Goal: Task Accomplishment & Management: Use online tool/utility

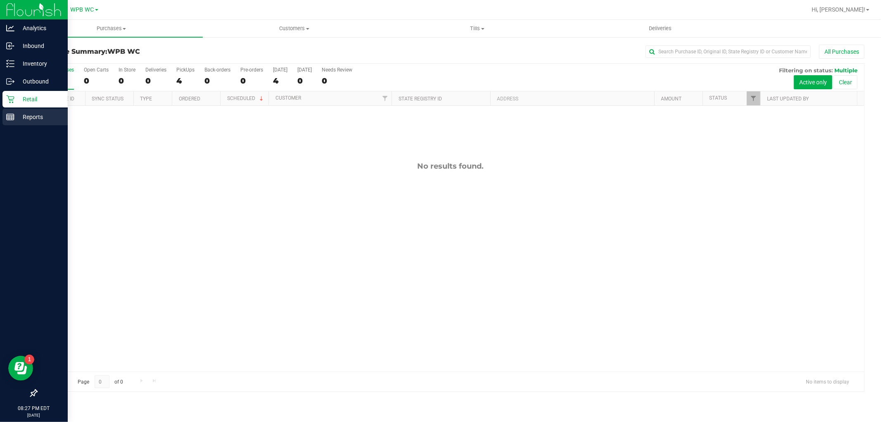
click at [23, 116] on p "Reports" at bounding box center [39, 117] width 50 height 10
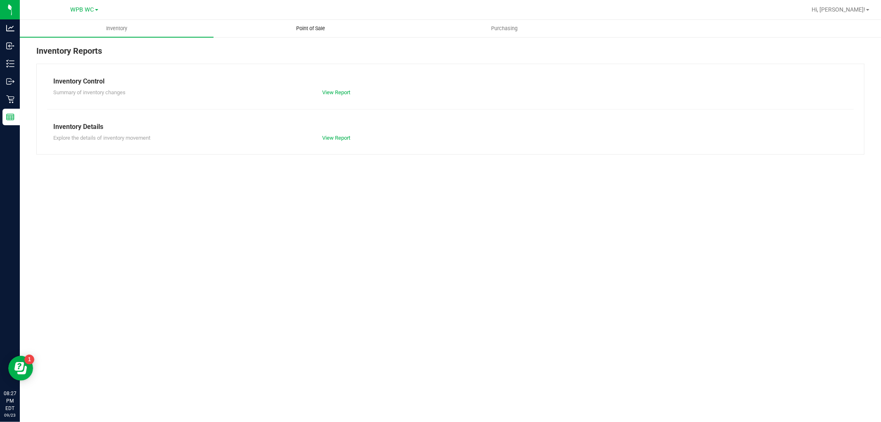
click at [326, 31] on span "Point of Sale" at bounding box center [310, 28] width 51 height 7
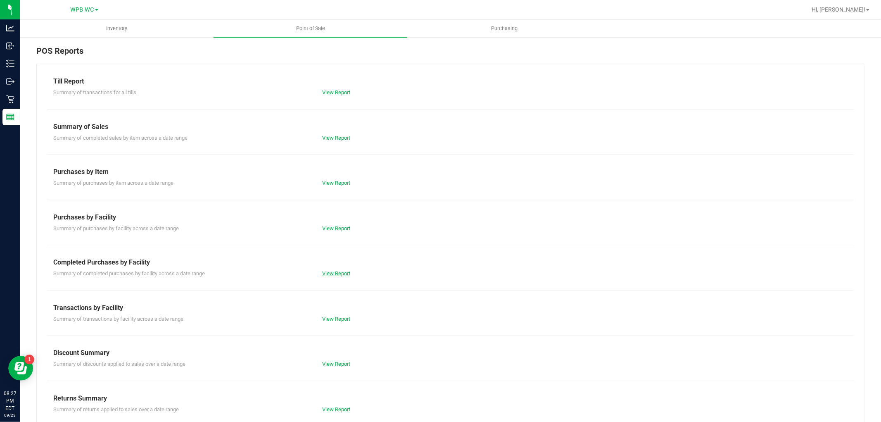
click at [336, 273] on link "View Report" at bounding box center [336, 273] width 28 height 6
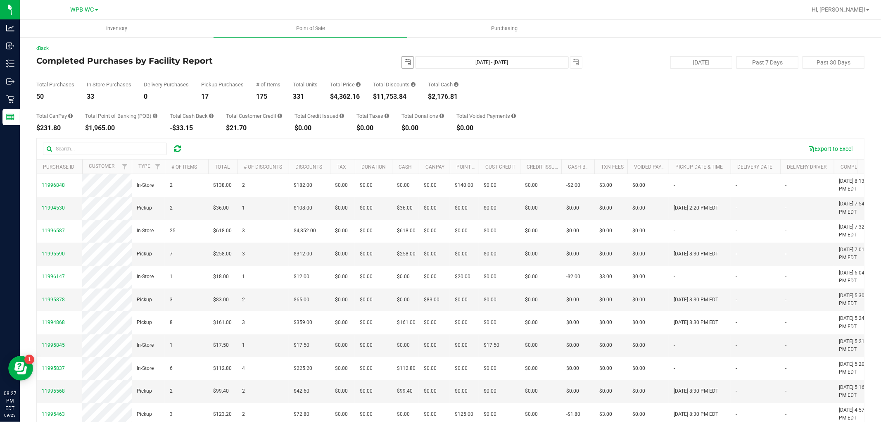
click at [404, 60] on span "select" at bounding box center [407, 62] width 7 height 7
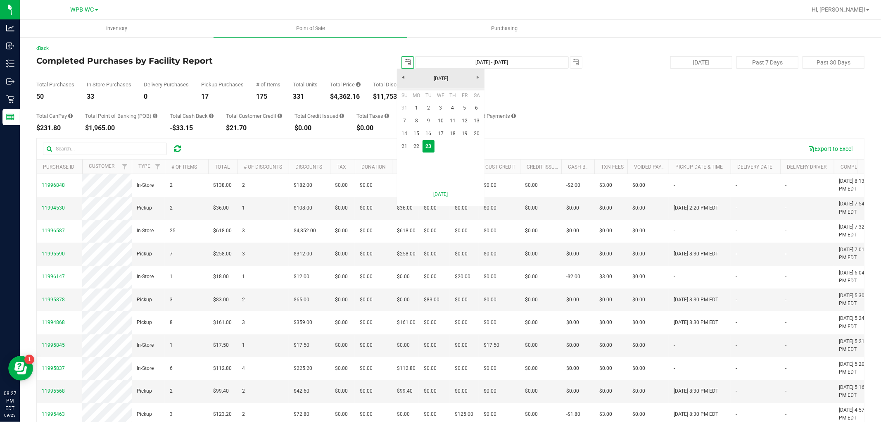
scroll to position [0, 21]
click at [419, 143] on link "22" at bounding box center [417, 146] width 12 height 13
type input "[DATE]"
type input "[DATE] - [DATE]"
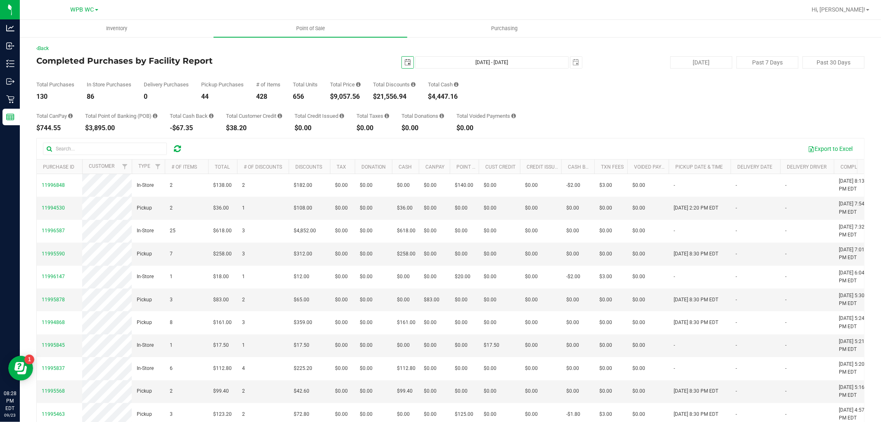
click at [404, 64] on span "select" at bounding box center [407, 62] width 7 height 7
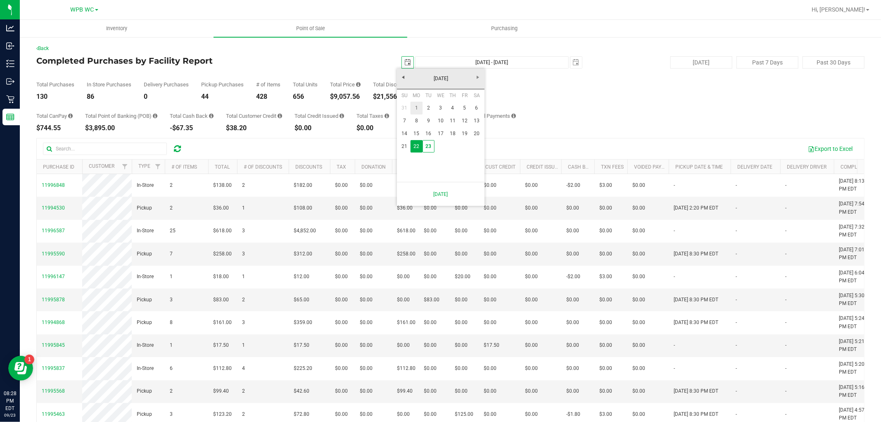
click at [419, 105] on link "1" at bounding box center [417, 108] width 12 height 13
type input "[DATE]"
type input "[DATE] - [DATE]"
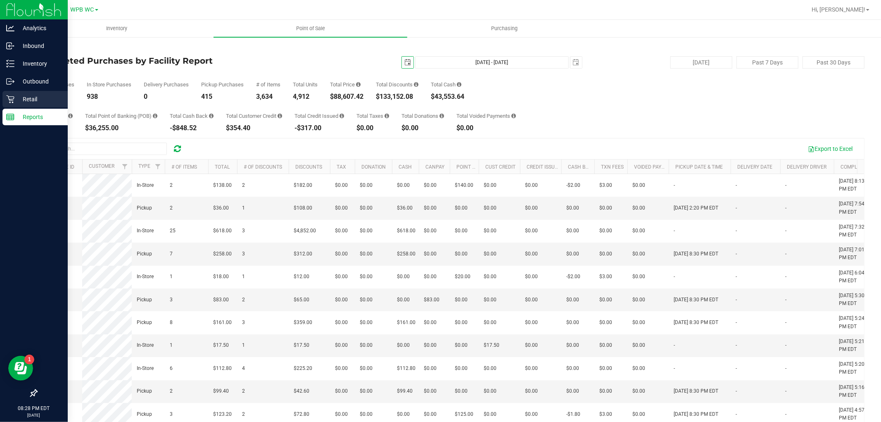
click at [19, 96] on p "Retail" at bounding box center [39, 99] width 50 height 10
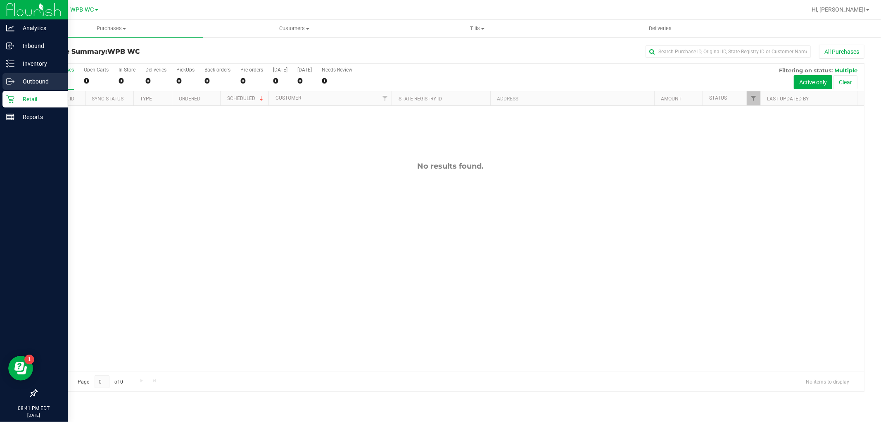
click at [13, 75] on div "Outbound" at bounding box center [34, 81] width 65 height 17
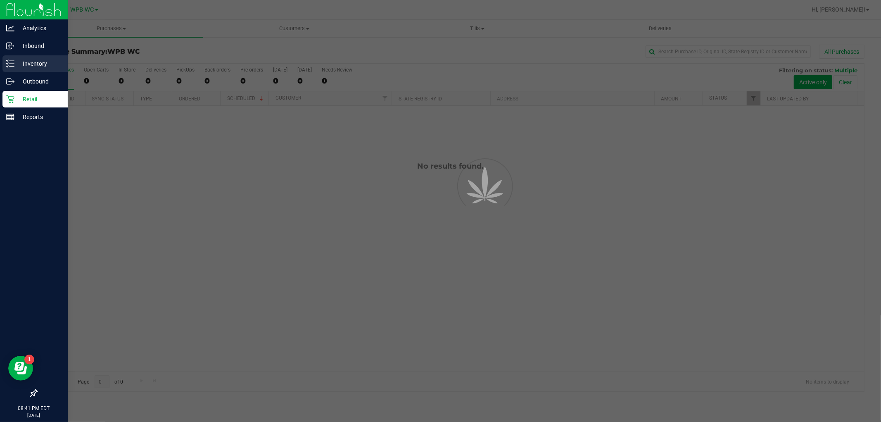
click at [28, 62] on p "Inventory" at bounding box center [39, 64] width 50 height 10
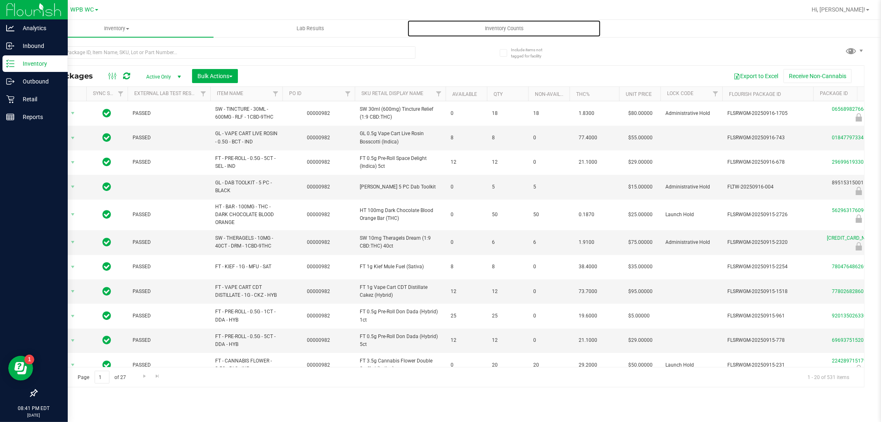
click at [505, 29] on span "Inventory Counts" at bounding box center [504, 28] width 61 height 7
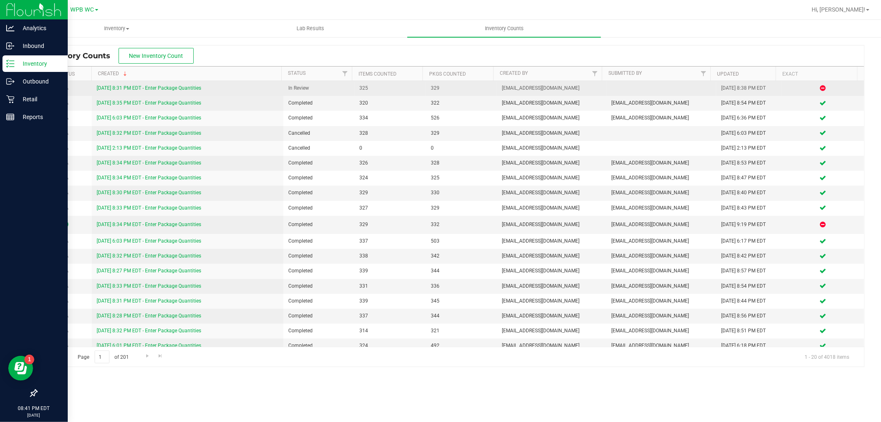
click at [193, 88] on link "[DATE] 8:31 PM EDT - Enter Package Quantities" at bounding box center [149, 88] width 105 height 6
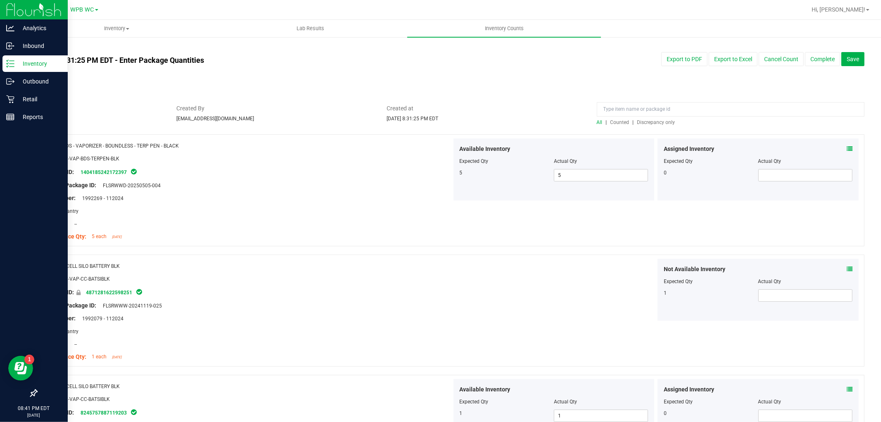
click at [660, 121] on span "Discrepancy only" at bounding box center [656, 122] width 38 height 6
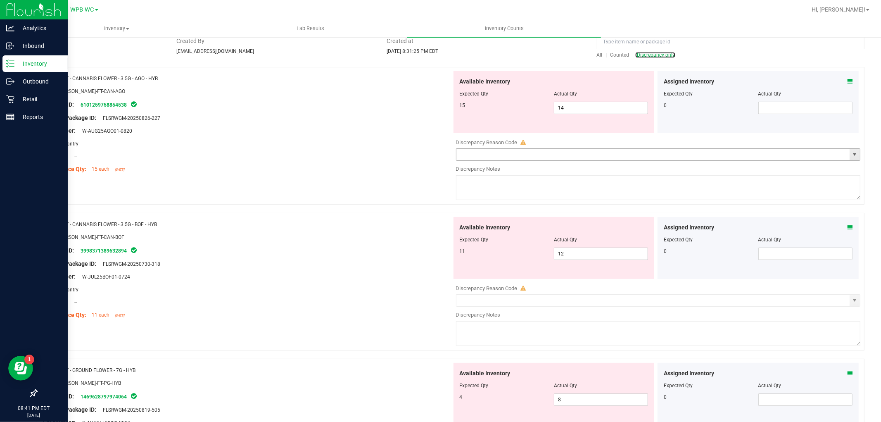
scroll to position [92, 0]
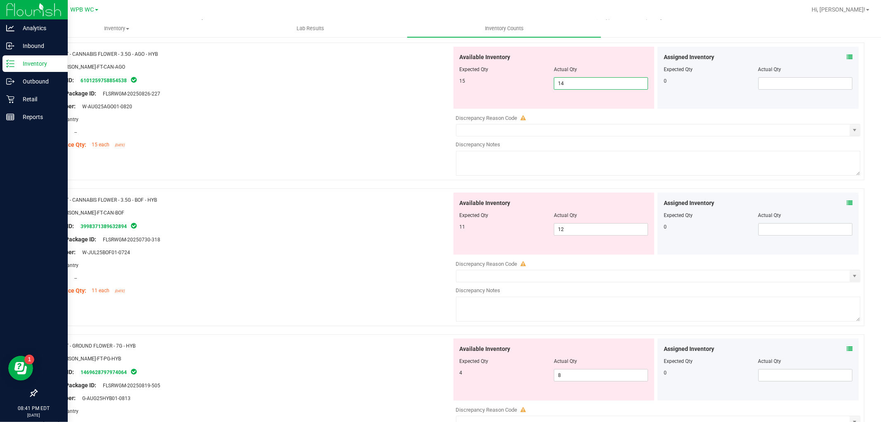
drag, startPoint x: 589, startPoint y: 84, endPoint x: 321, endPoint y: 81, distance: 268.2
click at [339, 81] on div "Name: FT - CANNABIS FLOWER - 3.5G - AGO - HYB SKU: [PERSON_NAME]-FT-CAN-AGO Pac…" at bounding box center [450, 112] width 828 height 138
type input "15"
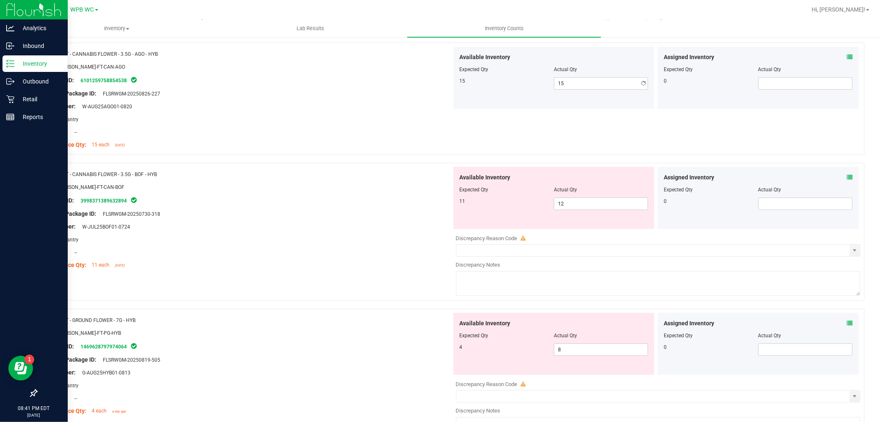
click at [357, 124] on div at bounding box center [247, 126] width 409 height 4
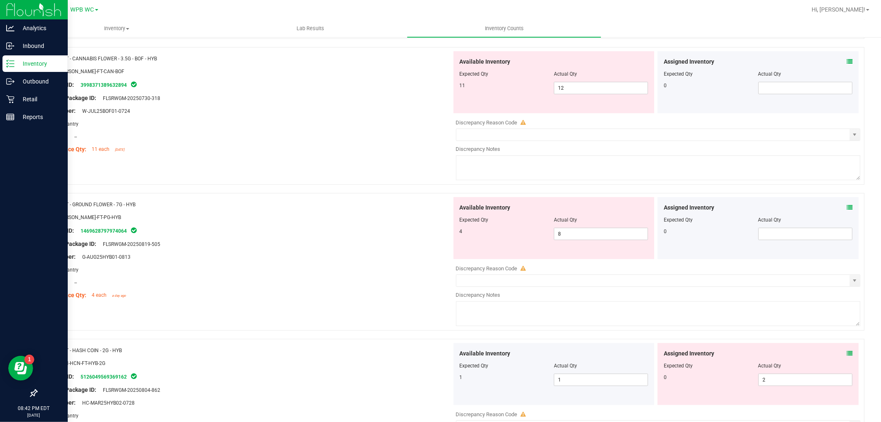
scroll to position [229, 0]
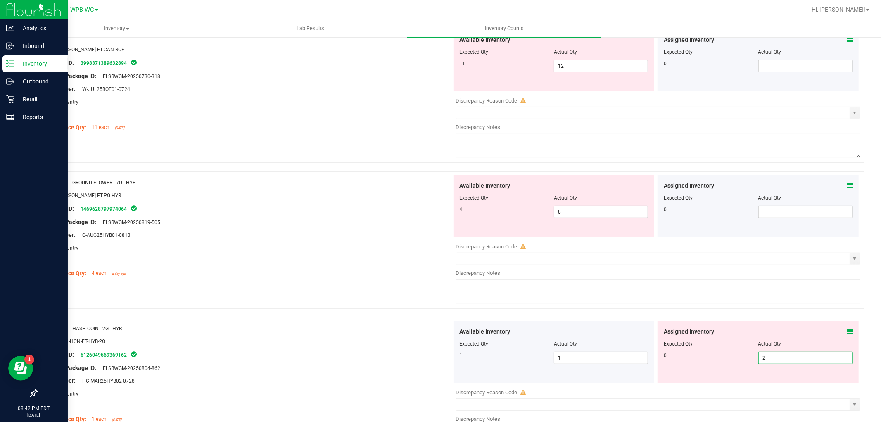
drag, startPoint x: 790, startPoint y: 357, endPoint x: 717, endPoint y: 359, distance: 72.7
click at [719, 359] on div "0 2 2" at bounding box center [758, 358] width 189 height 12
type input "0"
click at [443, 358] on div "Package ID: 5126049569369162" at bounding box center [247, 355] width 409 height 10
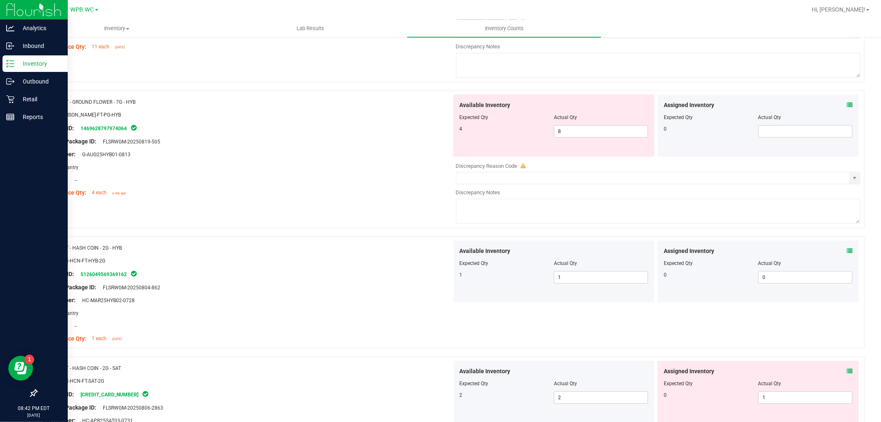
scroll to position [459, 0]
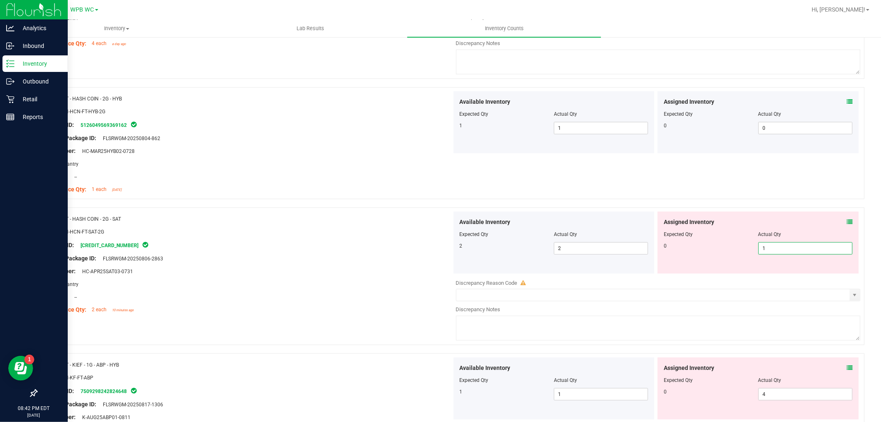
drag, startPoint x: 784, startPoint y: 248, endPoint x: 748, endPoint y: 251, distance: 36.4
click at [749, 251] on div "0 1 1" at bounding box center [758, 248] width 189 height 12
type input "0"
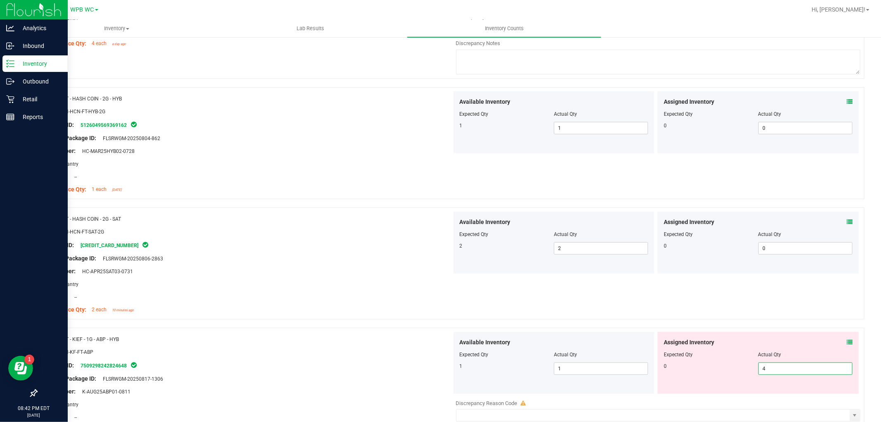
drag, startPoint x: 778, startPoint y: 371, endPoint x: 734, endPoint y: 367, distance: 44.8
click at [737, 368] on div "0 4 4" at bounding box center [758, 368] width 189 height 12
type input "0"
click at [771, 320] on div at bounding box center [450, 323] width 828 height 8
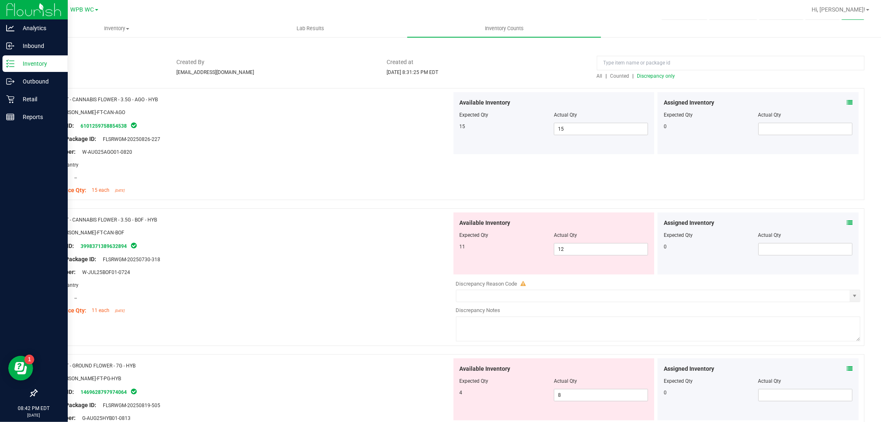
scroll to position [0, 0]
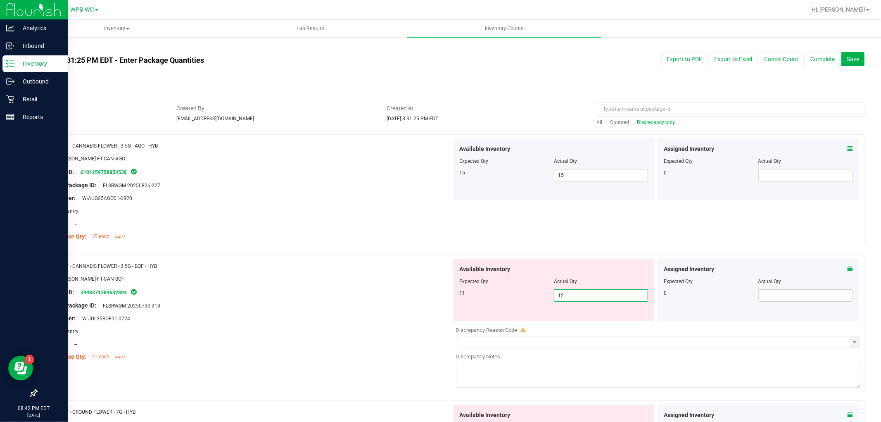
drag, startPoint x: 564, startPoint y: 295, endPoint x: 468, endPoint y: 294, distance: 96.7
click at [484, 295] on div "11 12 12" at bounding box center [554, 295] width 189 height 12
type input "11"
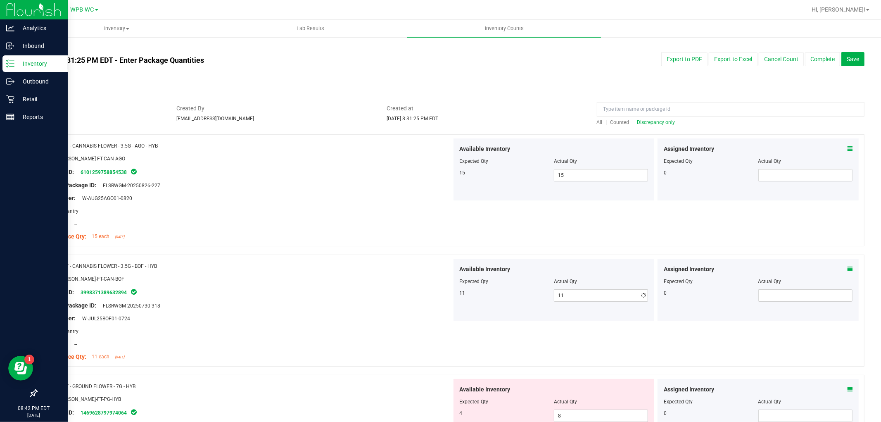
drag, startPoint x: 419, startPoint y: 310, endPoint x: 649, endPoint y: 158, distance: 275.1
click at [420, 310] on div at bounding box center [247, 312] width 409 height 4
click at [655, 119] on span "Discrepancy only" at bounding box center [656, 122] width 38 height 6
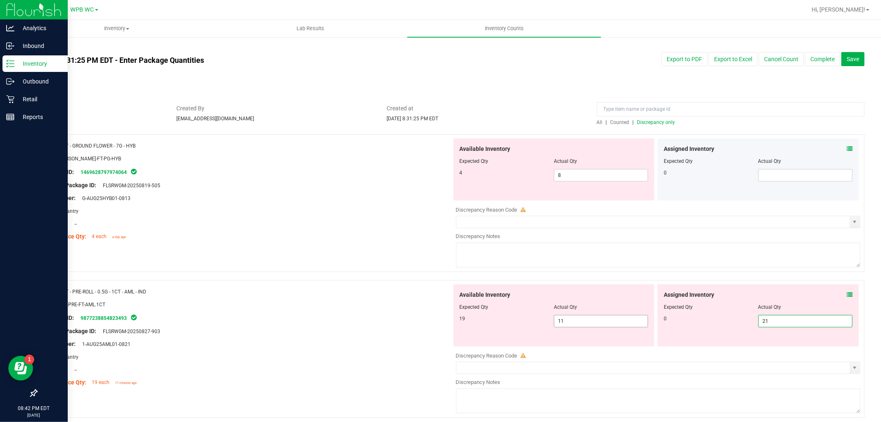
drag, startPoint x: 794, startPoint y: 321, endPoint x: 620, endPoint y: 320, distance: 173.9
click at [622, 320] on div "Available Inventory Expected Qty Actual Qty 19 11 11 21 21" at bounding box center [656, 315] width 409 height 62
type input "0"
click at [398, 319] on div "Package ID: 9877238854823493" at bounding box center [247, 318] width 409 height 10
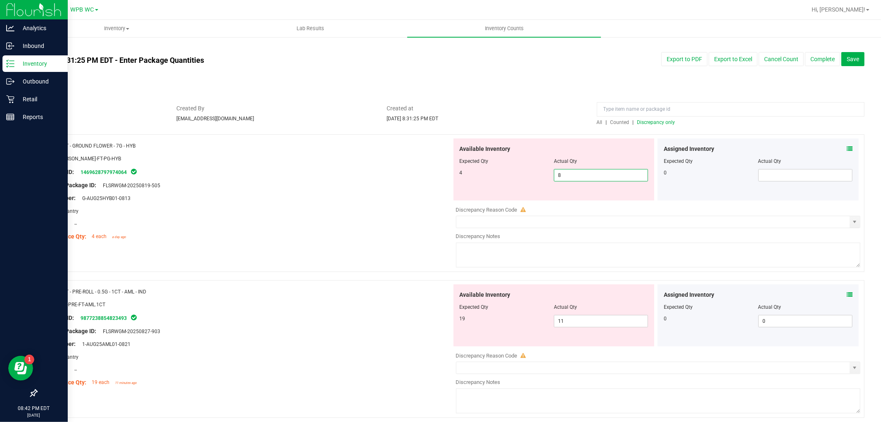
drag, startPoint x: 588, startPoint y: 174, endPoint x: 388, endPoint y: 172, distance: 199.6
click at [402, 174] on div "Name: FT - GROUND FLOWER - 7G - HYB SKU: [PERSON_NAME]-FT-PG-HYB Package ID: 14…" at bounding box center [450, 203] width 828 height 138
type input "4"
click at [361, 194] on div "Lot Number: G-AUG25HYB01-0813" at bounding box center [247, 198] width 409 height 9
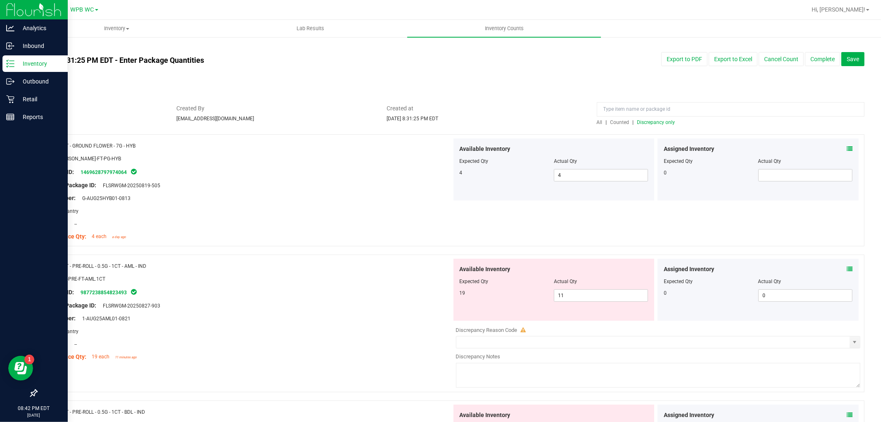
click at [648, 122] on span "Discrepancy only" at bounding box center [656, 122] width 38 height 6
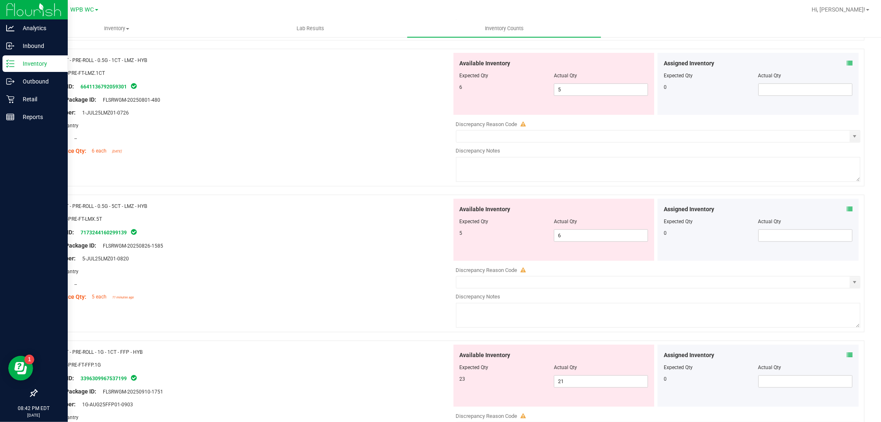
scroll to position [321, 0]
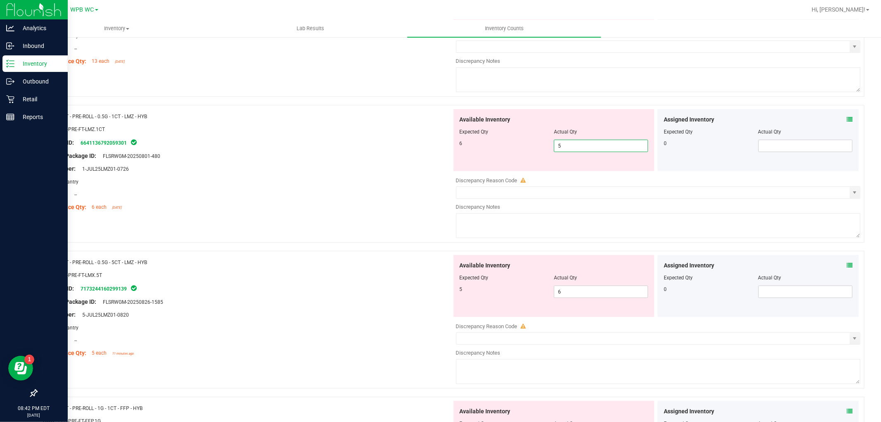
drag, startPoint x: 544, startPoint y: 145, endPoint x: 340, endPoint y: 135, distance: 204.4
click at [357, 137] on div "Name: FT - PRE-ROLL - 0.5G - 1CT - LMZ - HYB SKU: FLO-PRE-FT-LMZ.1CT Package ID…" at bounding box center [450, 174] width 828 height 138
type input "6"
drag, startPoint x: 502, startPoint y: 287, endPoint x: 367, endPoint y: 287, distance: 135.1
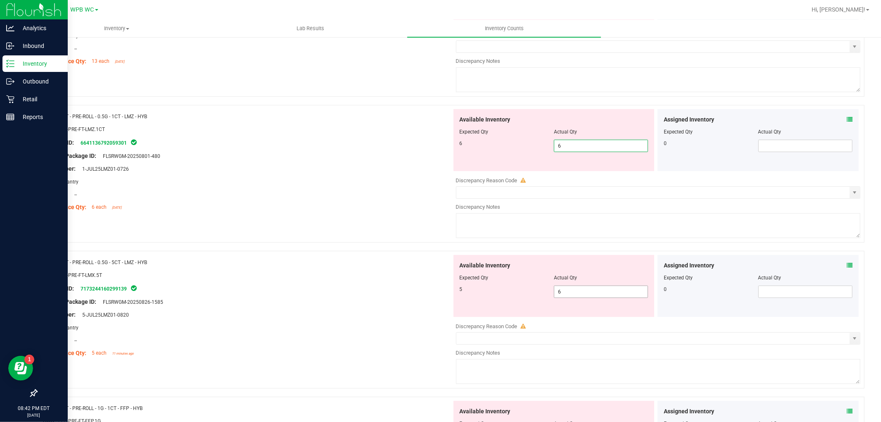
click at [381, 287] on div "Name: FT - PRE-ROLL - 0.5G - 5CT - LMZ - HYB SKU: FLO-PRE-FT-LMX.5T Package ID:…" at bounding box center [450, 320] width 828 height 138
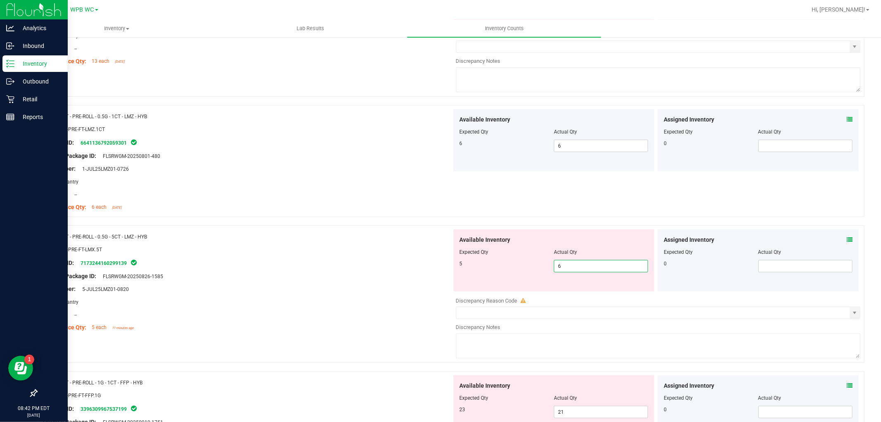
type input "56"
drag, startPoint x: 364, startPoint y: 290, endPoint x: 572, endPoint y: 233, distance: 216.0
click at [368, 290] on div "Lot Number: 5-JUL25LMZ01-0820" at bounding box center [247, 289] width 409 height 9
click at [571, 270] on span "56 56" at bounding box center [601, 266] width 94 height 12
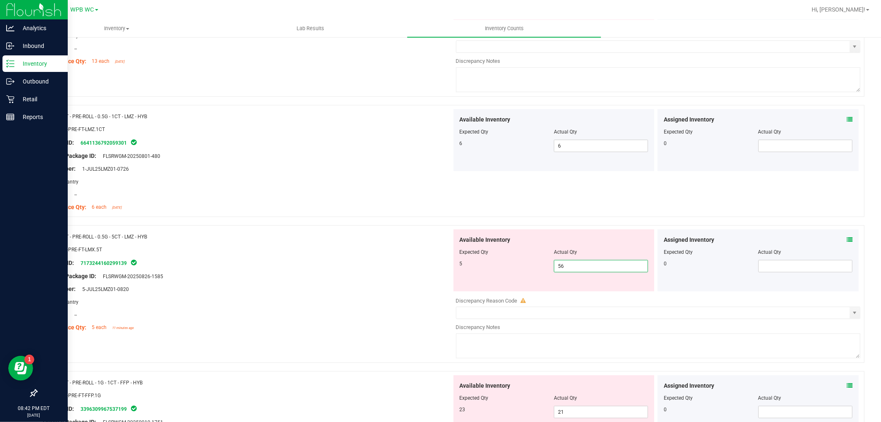
type input "5"
click at [437, 273] on div "Original Package ID: FLSRWGM-20250826-1585" at bounding box center [247, 276] width 409 height 9
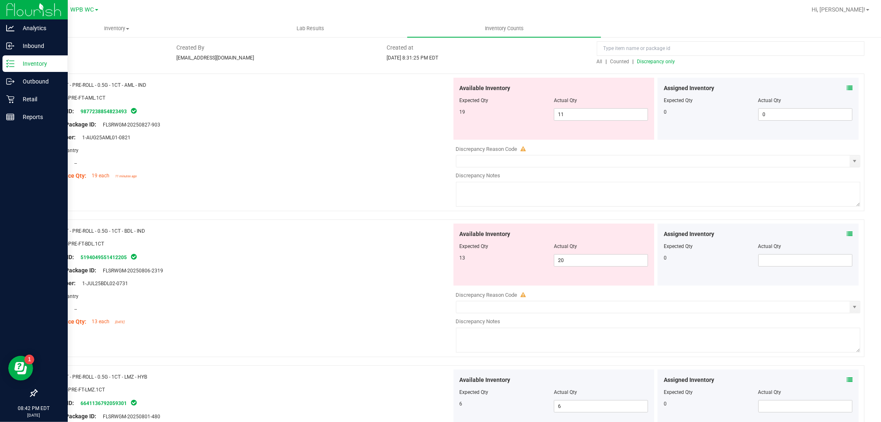
scroll to position [0, 0]
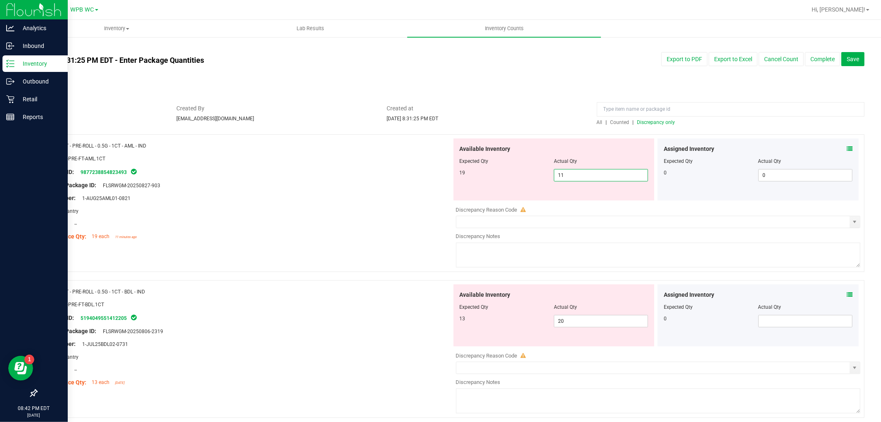
drag, startPoint x: 571, startPoint y: 175, endPoint x: 428, endPoint y: 174, distance: 143.4
click at [473, 175] on div "19 11 11" at bounding box center [554, 175] width 189 height 12
type input "19"
click at [426, 222] on div "Location: --" at bounding box center [247, 223] width 409 height 9
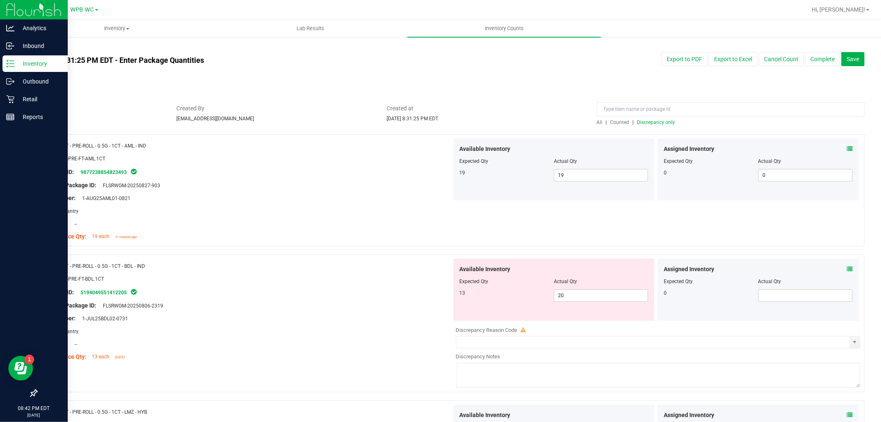
click at [660, 123] on span "Discrepancy only" at bounding box center [656, 122] width 38 height 6
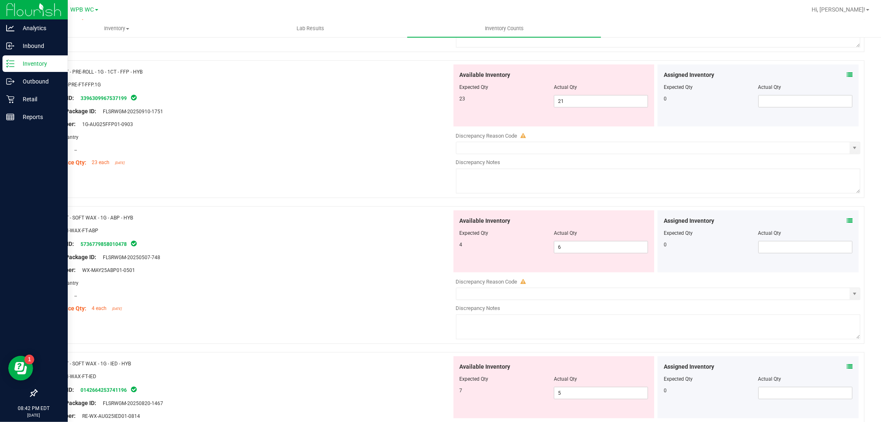
scroll to position [229, 0]
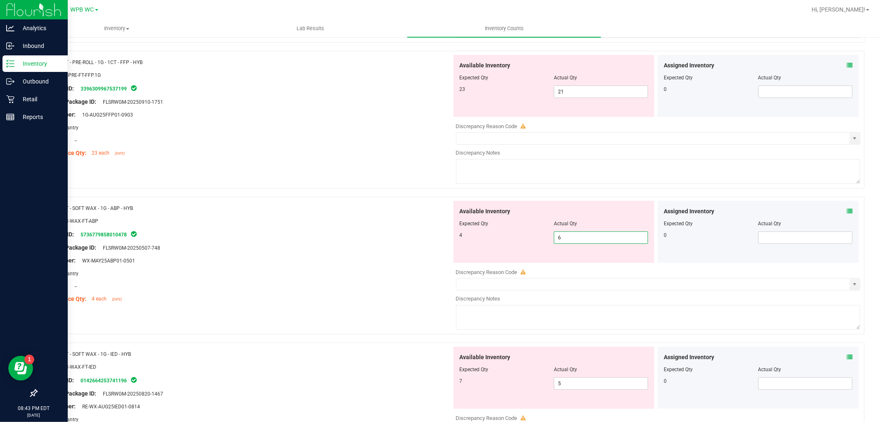
drag, startPoint x: 564, startPoint y: 240, endPoint x: 494, endPoint y: 234, distance: 70.5
click at [505, 236] on div "4 6 6" at bounding box center [554, 237] width 189 height 12
type input "4"
click at [383, 171] on div "Name: FT - PRE-ROLL - 1G - 1CT - FFP - HYB SKU: FLO-PRE-FT-FFP.1G Package ID: 3…" at bounding box center [450, 120] width 828 height 138
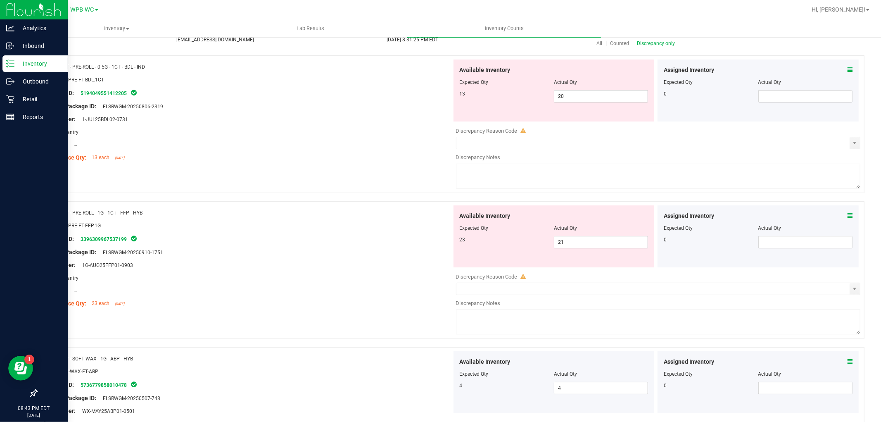
scroll to position [0, 0]
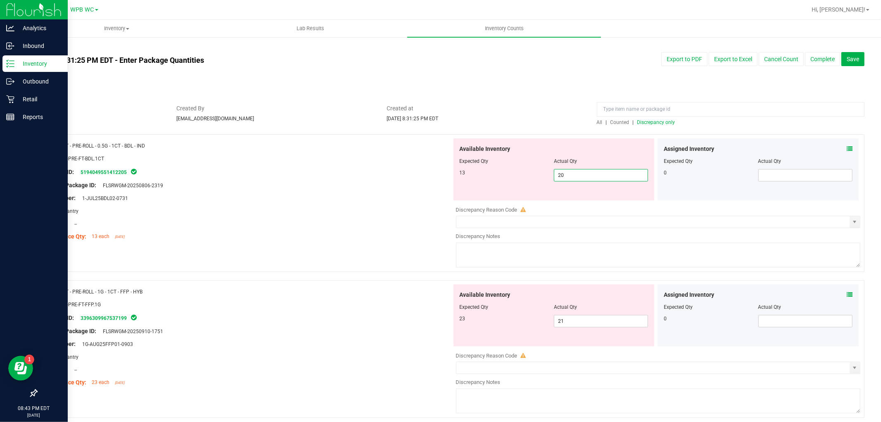
drag, startPoint x: 587, startPoint y: 174, endPoint x: 317, endPoint y: 174, distance: 269.4
click at [321, 174] on div "Name: FT - PRE-ROLL - 0.5G - 1CT - BDL - IND SKU: FLO-PRE-FT-BDL.1CT Package ID…" at bounding box center [450, 203] width 828 height 138
type input "13"
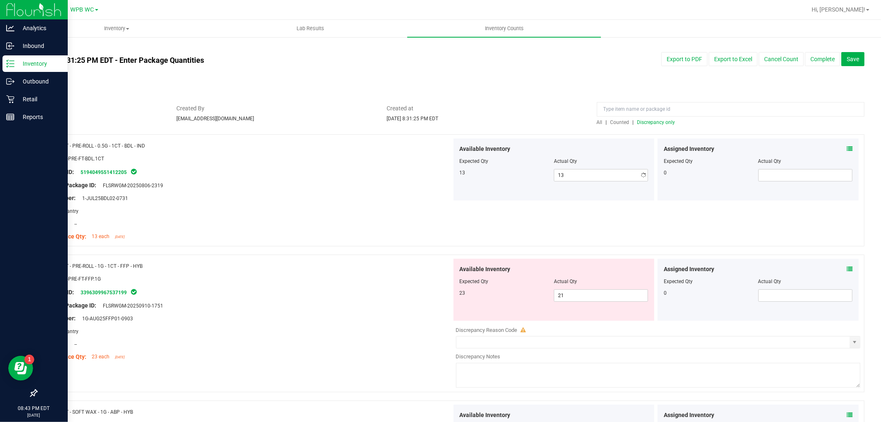
click at [404, 167] on div "Package ID: 5194049551412205" at bounding box center [247, 172] width 409 height 10
click at [652, 121] on span "Discrepancy only" at bounding box center [656, 122] width 38 height 6
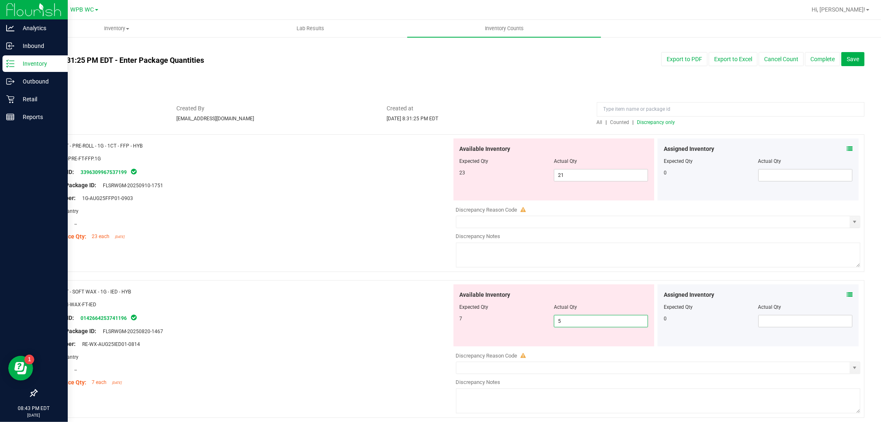
drag, startPoint x: 571, startPoint y: 316, endPoint x: 467, endPoint y: 331, distance: 105.3
click at [468, 331] on div "Available Inventory Expected Qty Actual Qty 7 5 5" at bounding box center [554, 315] width 201 height 62
type input "7"
click at [410, 340] on div "Lot Number: RE-WX-AUG25IED01-0814" at bounding box center [247, 344] width 409 height 9
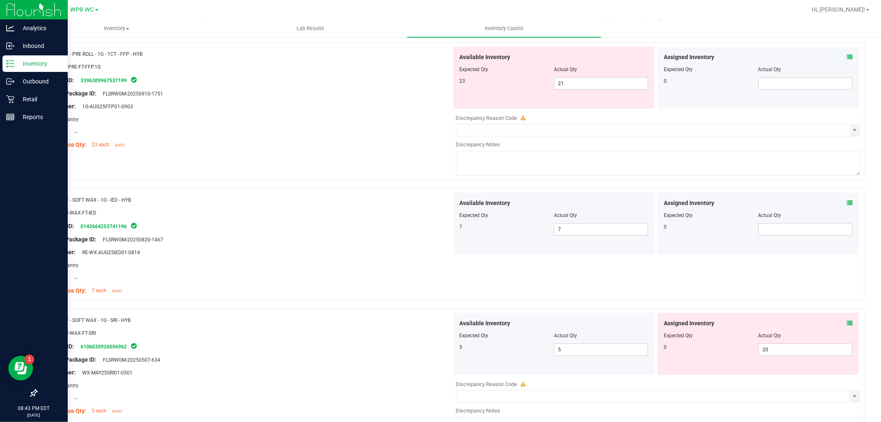
scroll to position [183, 0]
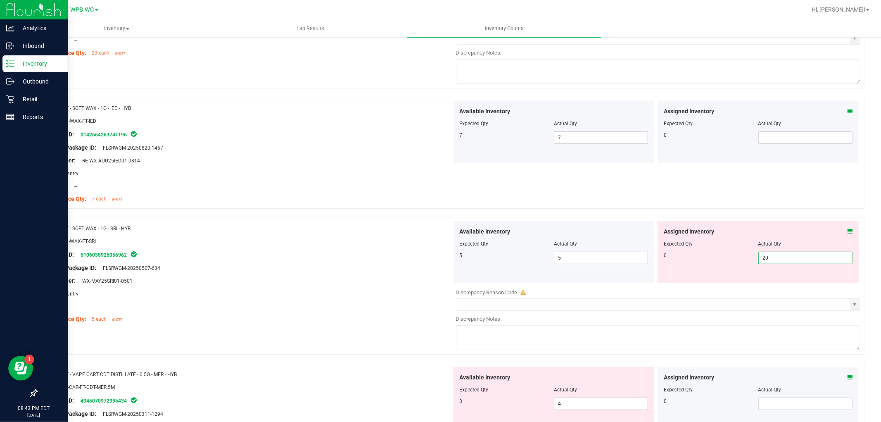
drag, startPoint x: 687, startPoint y: 254, endPoint x: 671, endPoint y: 250, distance: 16.6
click at [671, 252] on div "0 20 20" at bounding box center [758, 258] width 189 height 12
type input "0"
click at [393, 277] on div "Lot Number: WX-MAY25SRI01-0501" at bounding box center [247, 280] width 409 height 9
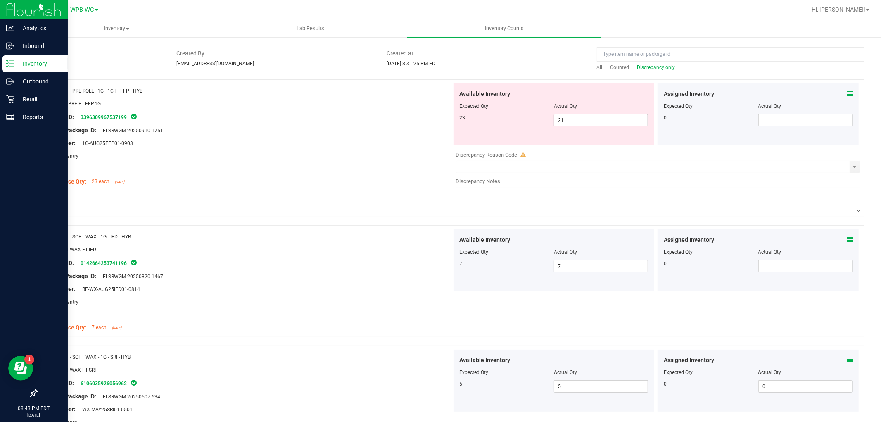
scroll to position [0, 0]
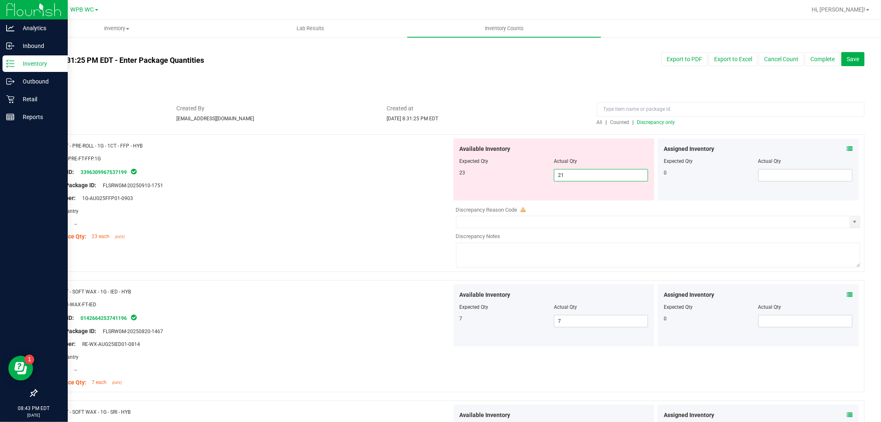
drag, startPoint x: 579, startPoint y: 176, endPoint x: 410, endPoint y: 159, distance: 170.2
click at [454, 170] on div "Available Inventory Expected Qty Actual Qty 23 21 21" at bounding box center [554, 169] width 201 height 62
type input "23"
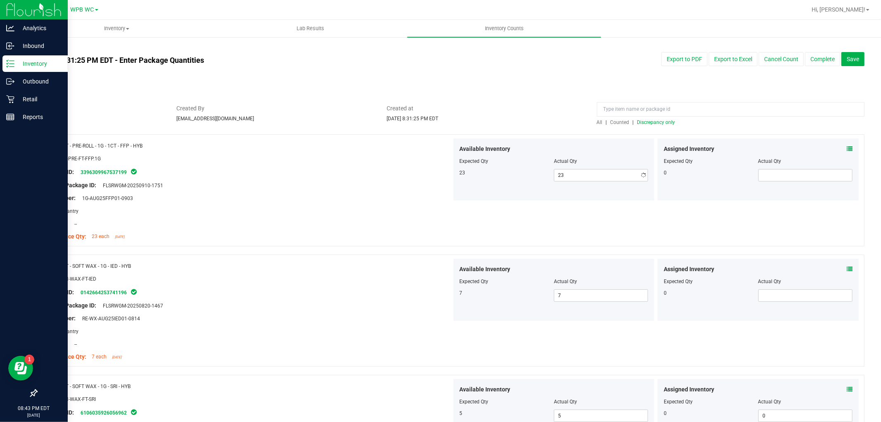
click at [434, 190] on div at bounding box center [247, 192] width 409 height 4
click at [656, 123] on span "Discrepancy only" at bounding box center [656, 122] width 38 height 6
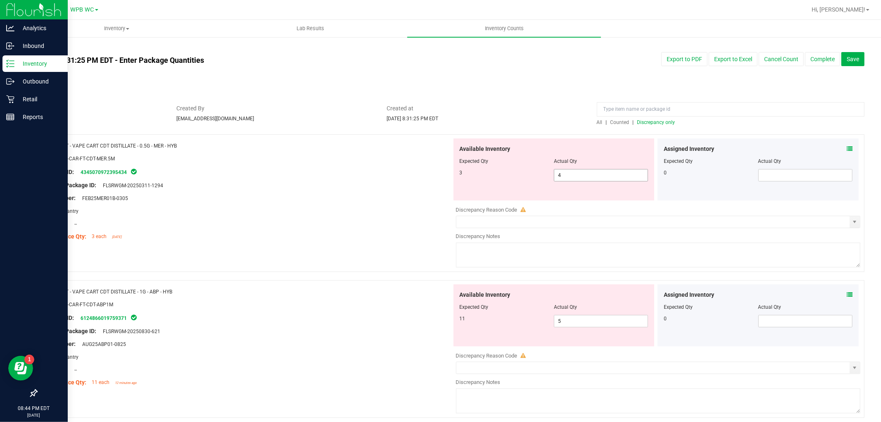
drag, startPoint x: 580, startPoint y: 172, endPoint x: 439, endPoint y: 152, distance: 141.9
click at [523, 166] on div "Available Inventory Expected Qty Actual Qty 3 4 4" at bounding box center [554, 169] width 201 height 62
type input "3"
click at [443, 178] on div at bounding box center [247, 179] width 409 height 4
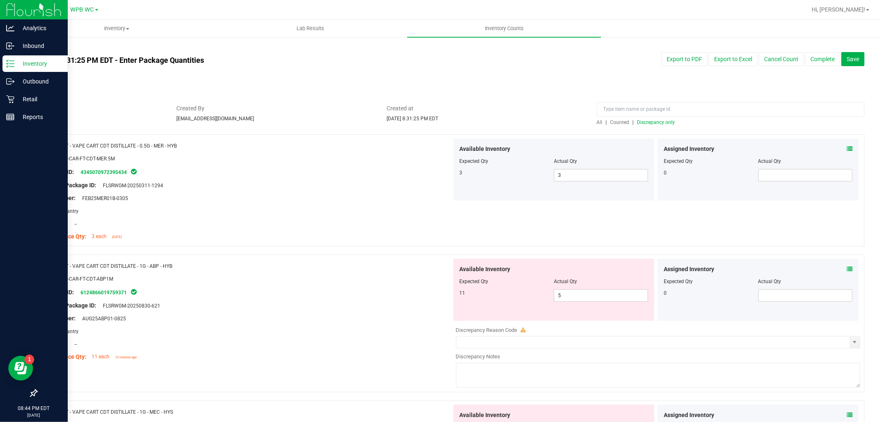
click at [658, 123] on span "Discrepancy only" at bounding box center [656, 122] width 38 height 6
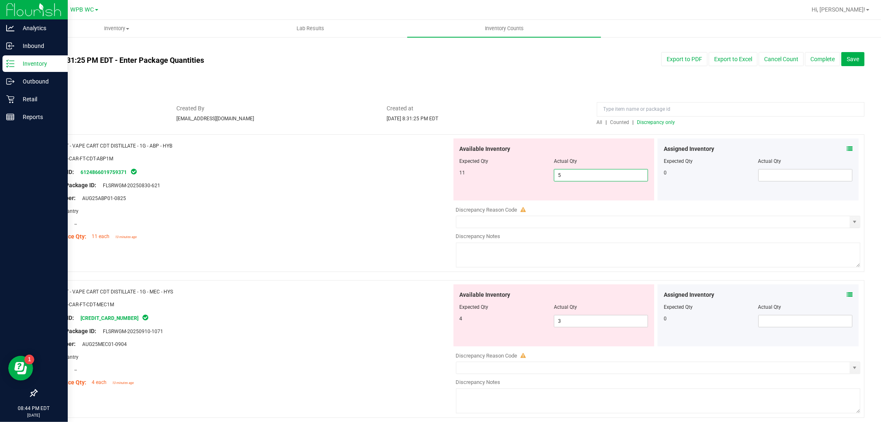
drag, startPoint x: 472, startPoint y: 178, endPoint x: 444, endPoint y: 178, distance: 28.1
click at [445, 178] on div "Name: FT - VAPE CART CDT DISTILLATE - 1G - ABP - HYB SKU: BAP-CAR-FT-CDT-ABP1M …" at bounding box center [450, 203] width 828 height 138
type input "11"
click at [405, 194] on div "Lot Number: AUG25ABP01-0825" at bounding box center [247, 198] width 409 height 9
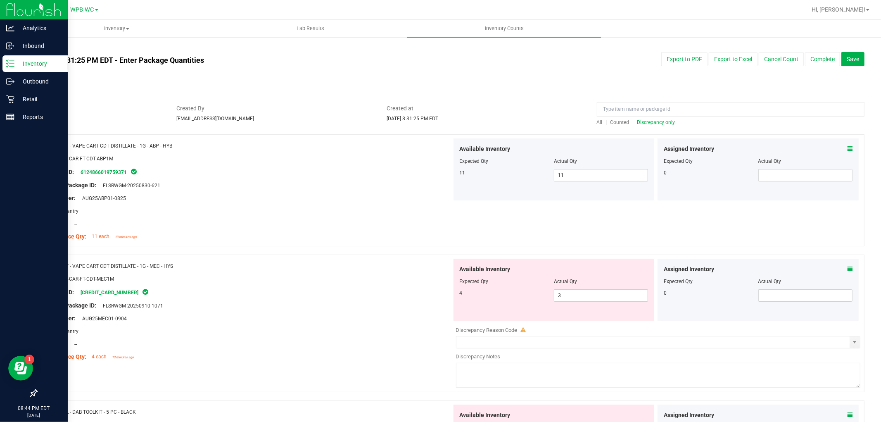
scroll to position [138, 0]
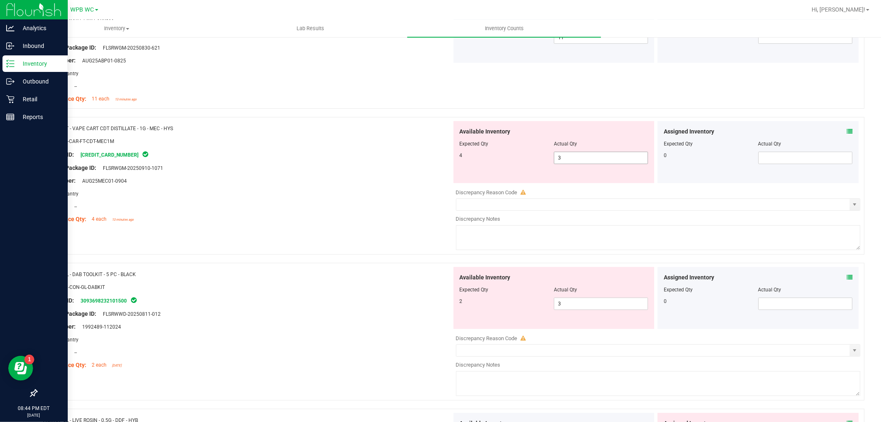
drag, startPoint x: 575, startPoint y: 159, endPoint x: 389, endPoint y: 154, distance: 186.0
click at [408, 154] on div "Name: FT - VAPE CART CDT DISTILLATE - 1G - MEC - HYS SKU: BAP-CAR-FT-CDT-MEC1M …" at bounding box center [450, 186] width 828 height 138
type input "4"
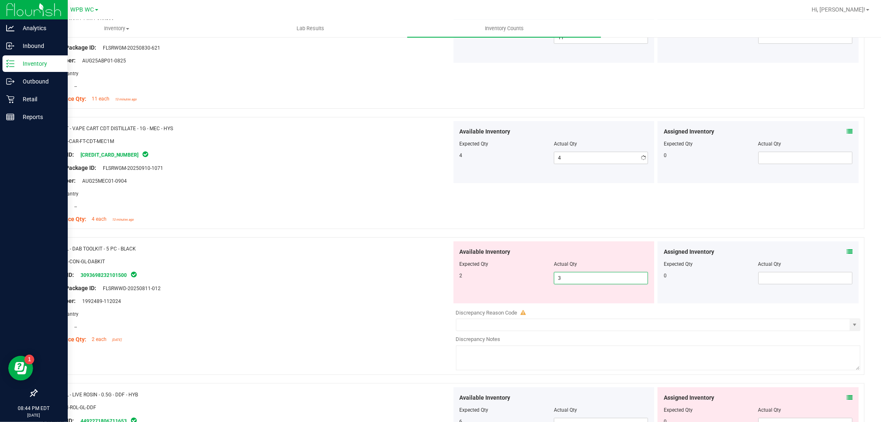
drag, startPoint x: 577, startPoint y: 300, endPoint x: 497, endPoint y: 300, distance: 80.6
click at [503, 300] on div "Available Inventory Expected Qty Actual Qty 2 3 3" at bounding box center [554, 272] width 201 height 62
type input "2"
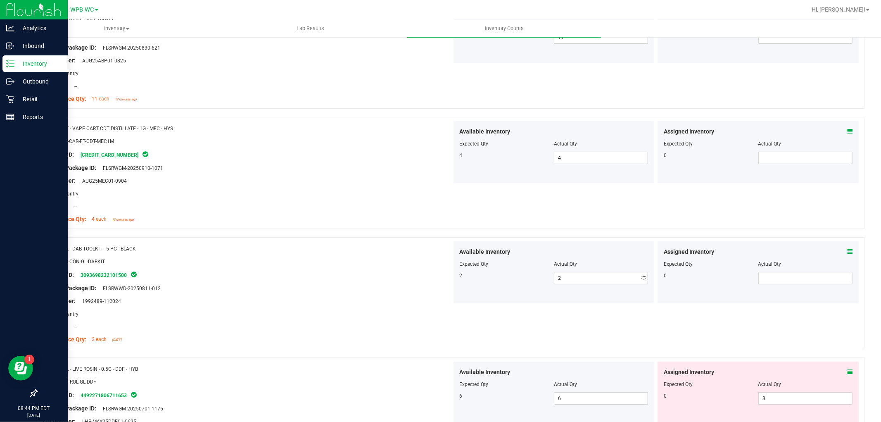
click at [421, 307] on div at bounding box center [247, 307] width 409 height 4
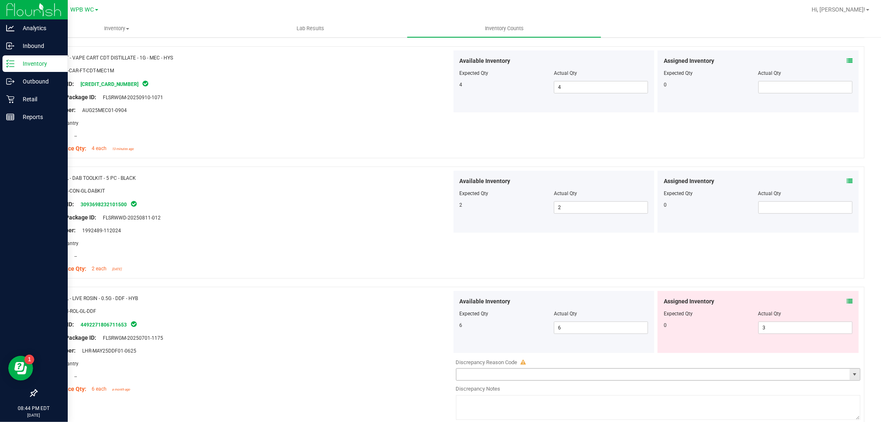
scroll to position [229, 0]
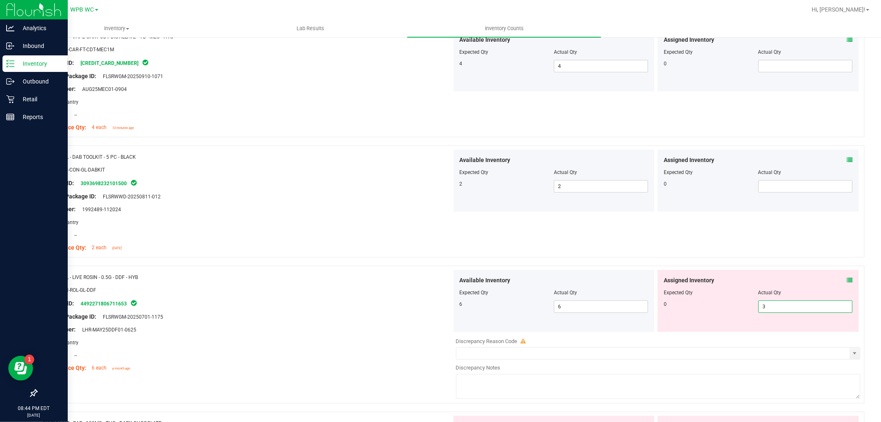
drag, startPoint x: 792, startPoint y: 302, endPoint x: 687, endPoint y: 303, distance: 104.9
click at [692, 303] on div "0 3 3" at bounding box center [758, 306] width 189 height 12
type input "0"
click at [400, 310] on div at bounding box center [247, 310] width 409 height 4
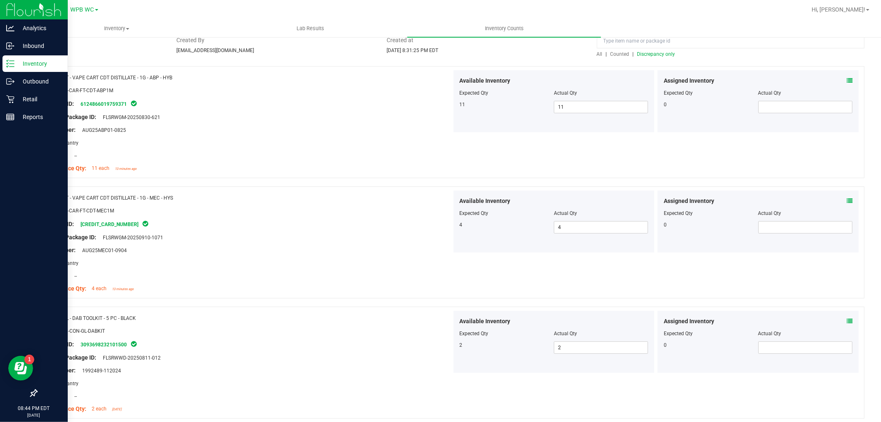
scroll to position [0, 0]
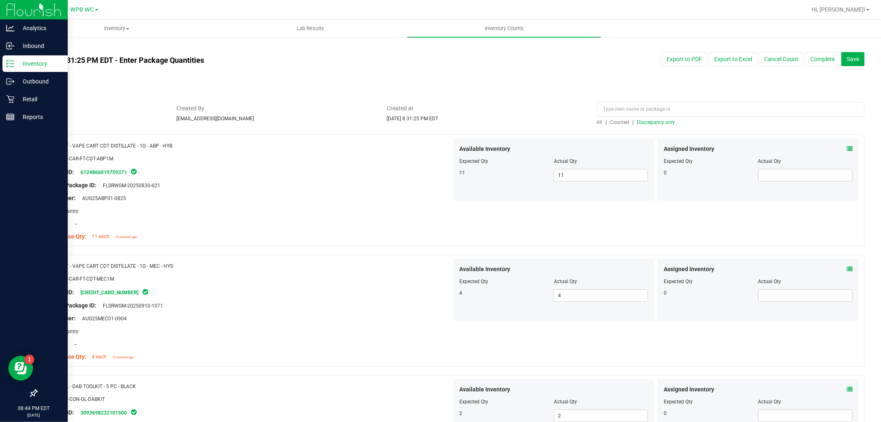
click at [647, 121] on span "Discrepancy only" at bounding box center [656, 122] width 38 height 6
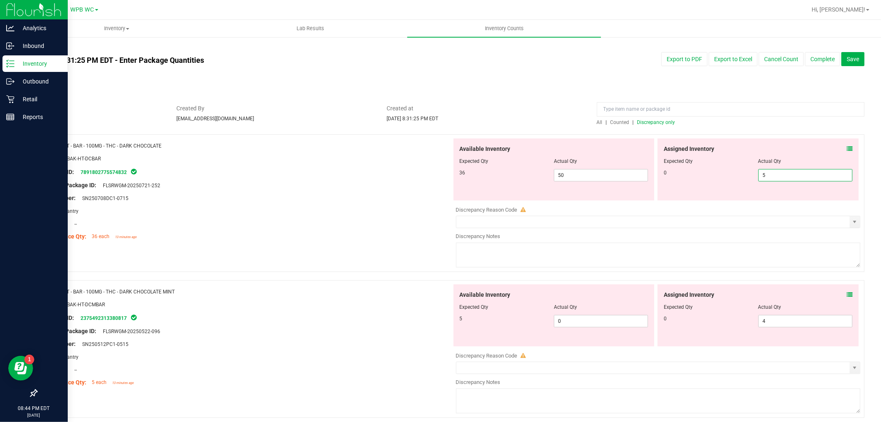
drag, startPoint x: 713, startPoint y: 174, endPoint x: 644, endPoint y: 174, distance: 68.2
click at [646, 174] on div "Available Inventory Expected Qty Actual Qty 36 50 50 5 5" at bounding box center [656, 169] width 409 height 62
type input "0"
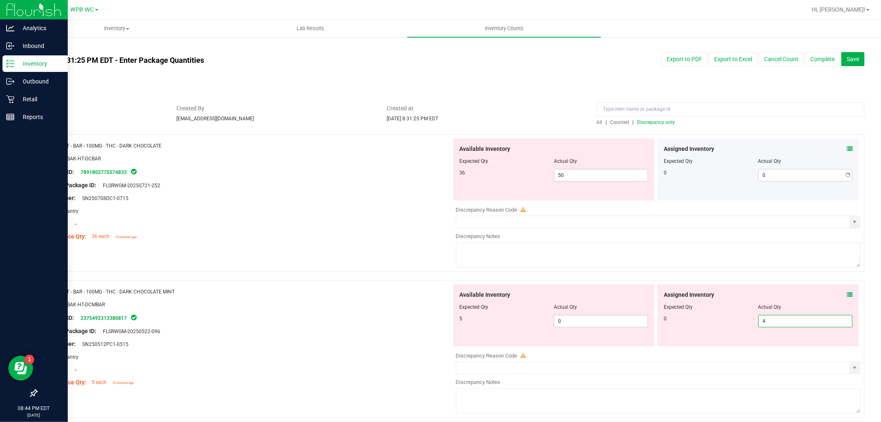
drag, startPoint x: 782, startPoint y: 321, endPoint x: 745, endPoint y: 325, distance: 37.4
click at [746, 324] on div "0 4 4" at bounding box center [758, 321] width 189 height 12
type input "0"
click at [418, 347] on div "Lot Number: SN250512PC1-0515" at bounding box center [247, 344] width 409 height 9
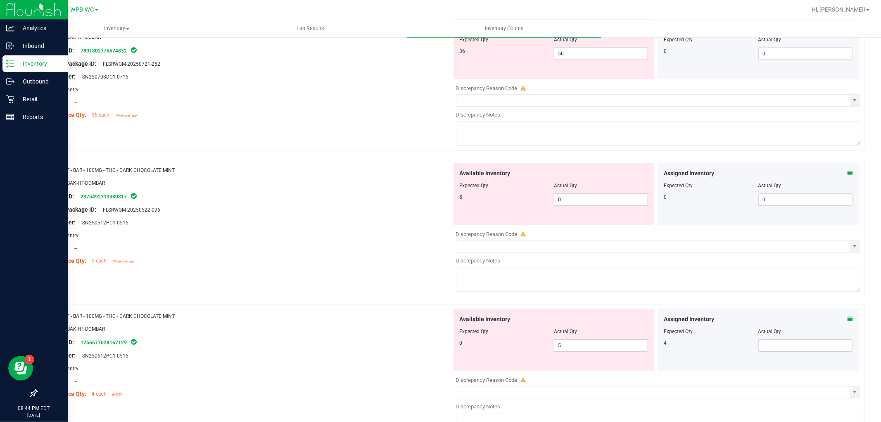
scroll to position [138, 0]
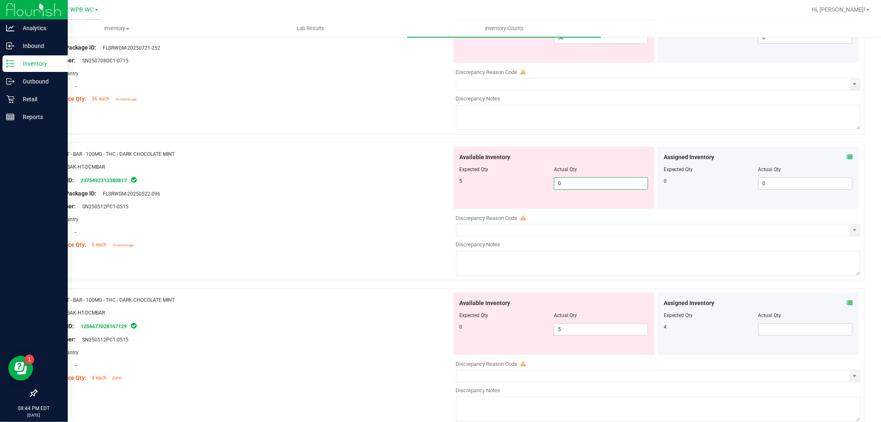
drag, startPoint x: 533, startPoint y: 183, endPoint x: 395, endPoint y: 183, distance: 137.6
click at [435, 183] on div "Name: HT - BAR - 100MG - THC - DARK CHOCOLATE MINT SKU: EDI-BAK-HT-DCMBAR Packa…" at bounding box center [450, 212] width 828 height 138
type input "5"
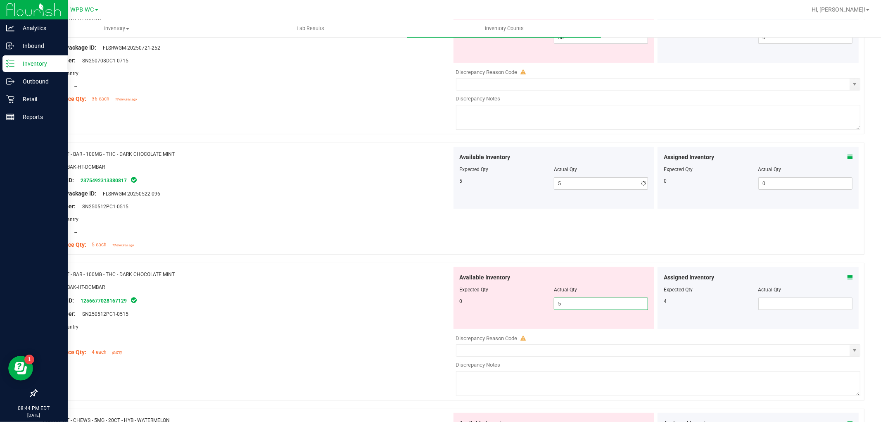
drag, startPoint x: 587, startPoint y: 328, endPoint x: 423, endPoint y: 331, distance: 164.9
click at [469, 331] on div "Available Inventory Expected Qty Actual Qty 0 5 5" at bounding box center [656, 332] width 409 height 131
type input "0"
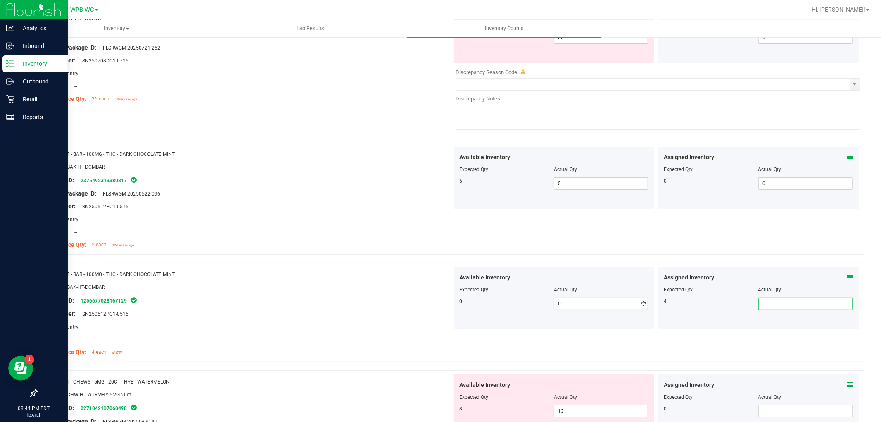
click at [790, 305] on span at bounding box center [806, 303] width 94 height 12
type input "4"
click at [408, 306] on div at bounding box center [247, 307] width 409 height 4
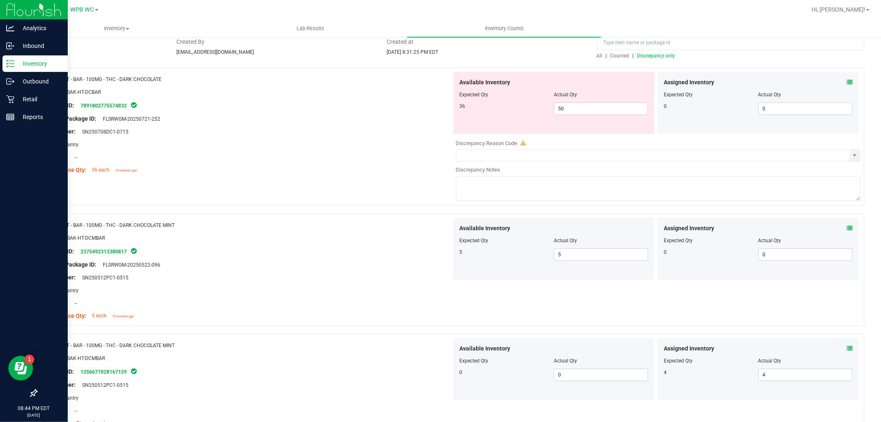
scroll to position [0, 0]
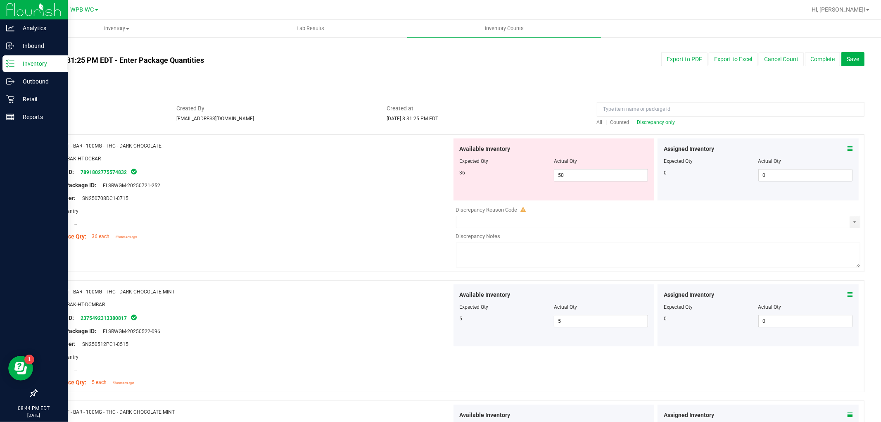
click at [652, 125] on div "All | Counted | Discrepancy only" at bounding box center [731, 122] width 268 height 7
click at [652, 122] on span "Discrepancy only" at bounding box center [656, 122] width 38 height 6
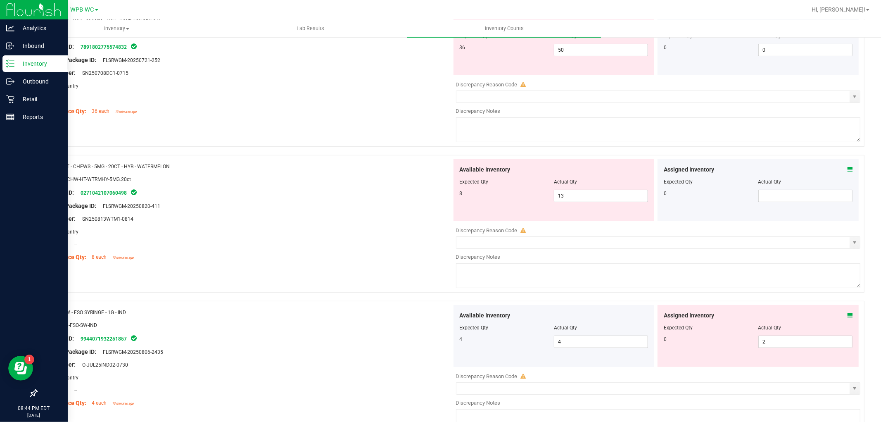
scroll to position [183, 0]
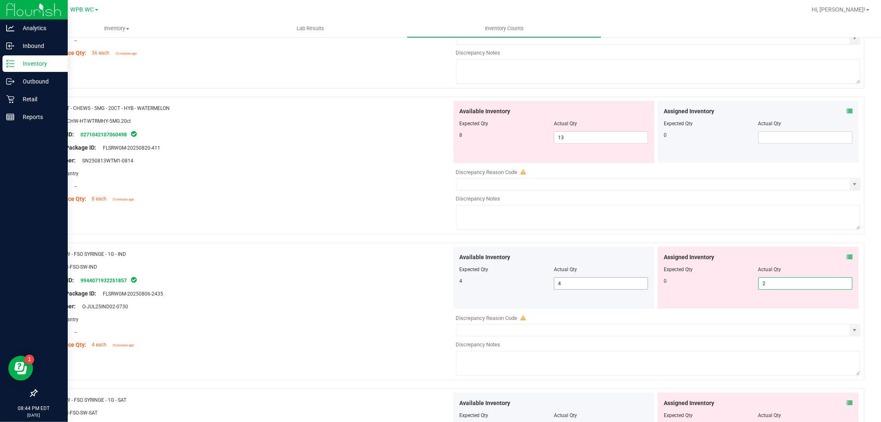
drag, startPoint x: 812, startPoint y: 286, endPoint x: 571, endPoint y: 278, distance: 241.8
click at [618, 278] on div "Available Inventory Expected Qty Actual Qty 4 4 4 2 2" at bounding box center [656, 278] width 409 height 62
type input "0"
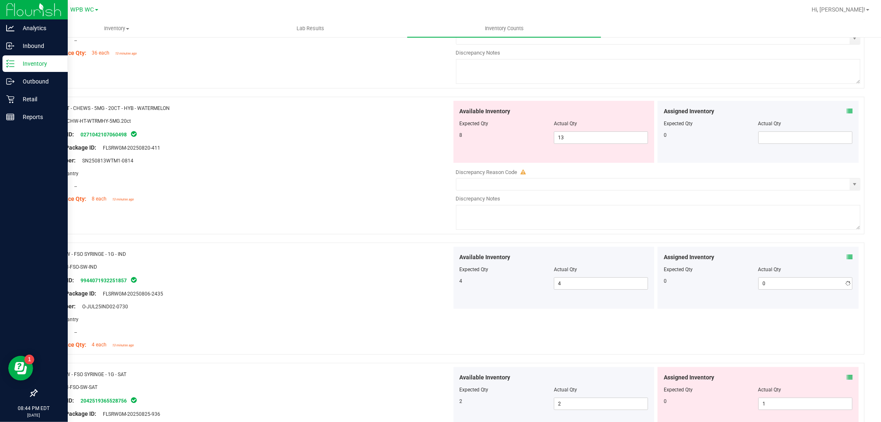
click at [708, 310] on div at bounding box center [656, 309] width 409 height 1
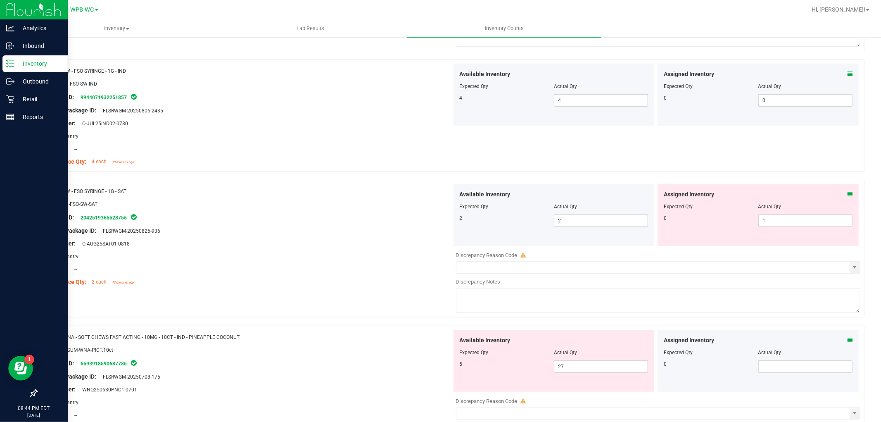
scroll to position [367, 0]
drag, startPoint x: 751, startPoint y: 222, endPoint x: 713, endPoint y: 225, distance: 38.6
click at [715, 225] on div "0 1 1" at bounding box center [758, 220] width 189 height 12
type input "0"
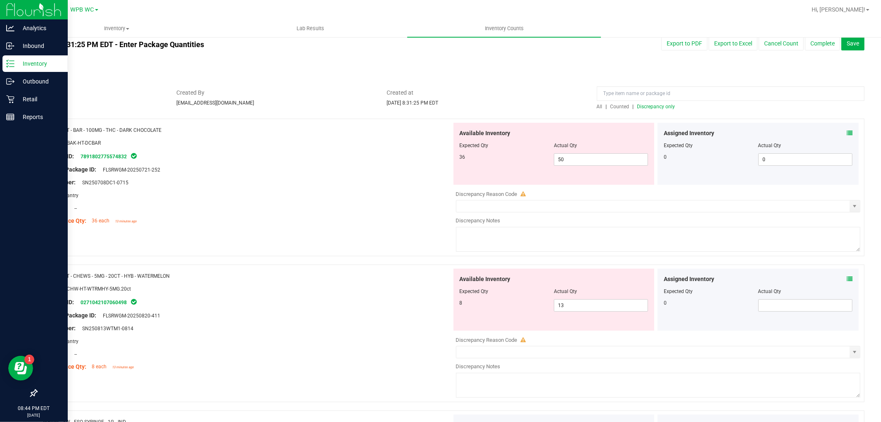
scroll to position [0, 0]
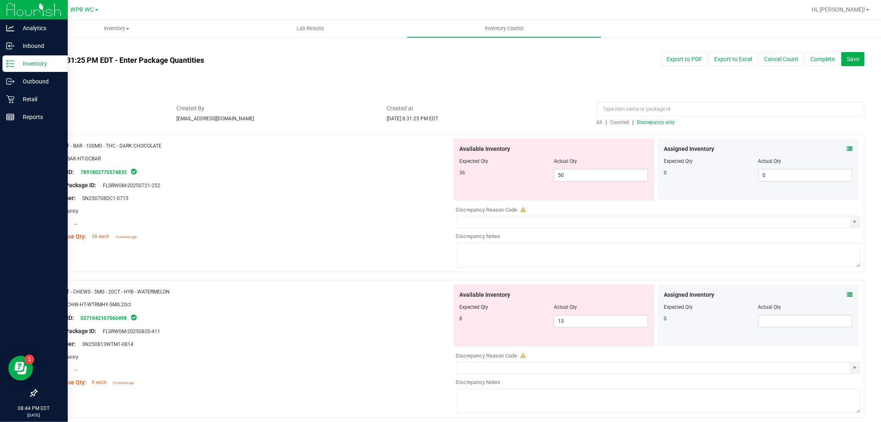
click at [647, 121] on span "Discrepancy only" at bounding box center [656, 122] width 38 height 6
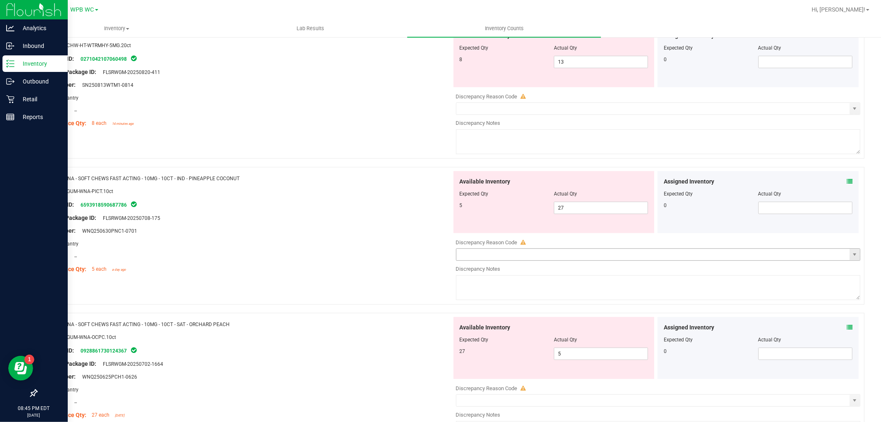
scroll to position [275, 0]
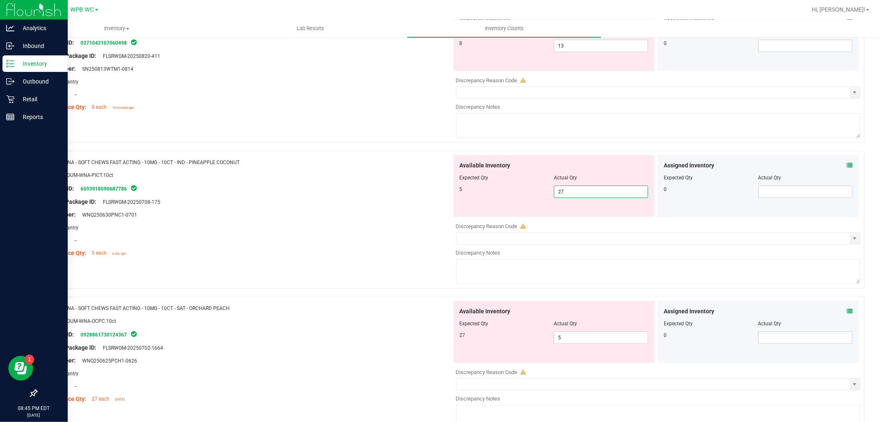
drag, startPoint x: 573, startPoint y: 193, endPoint x: 382, endPoint y: 190, distance: 191.3
click at [400, 190] on div "Name: WNA - SOFT CHEWS FAST ACTING - 10MG - 10CT - IND - PINEAPPLE COCONUT SKU:…" at bounding box center [450, 220] width 828 height 138
type input "5"
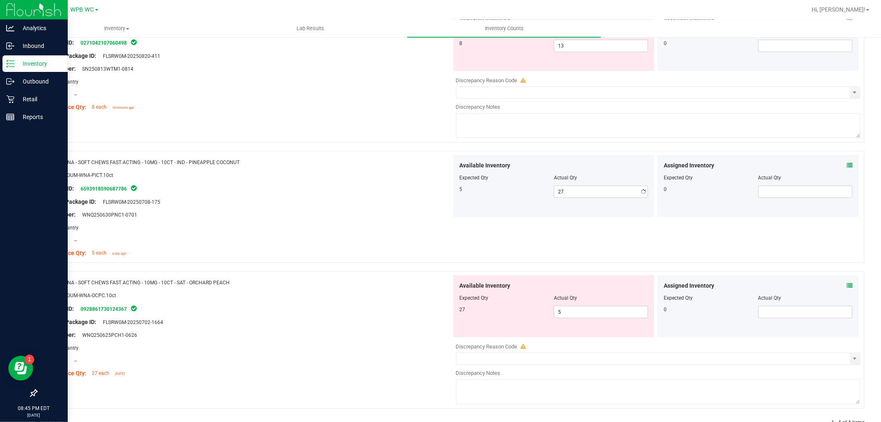
type input "5"
drag, startPoint x: 576, startPoint y: 337, endPoint x: 424, endPoint y: 339, distance: 152.0
click at [424, 339] on div "Name: WNA - SOFT CHEWS FAST ACTING - 10MG - 10CT - SAT - ORCHARD PEACH SKU: EDI…" at bounding box center [450, 340] width 828 height 138
type input "27"
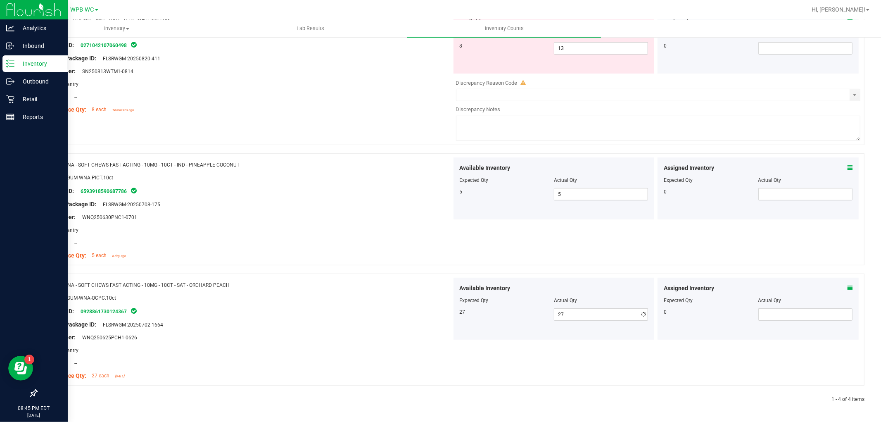
click at [441, 336] on div "Lot Number: WNQ250625PCH1-0626" at bounding box center [247, 337] width 409 height 9
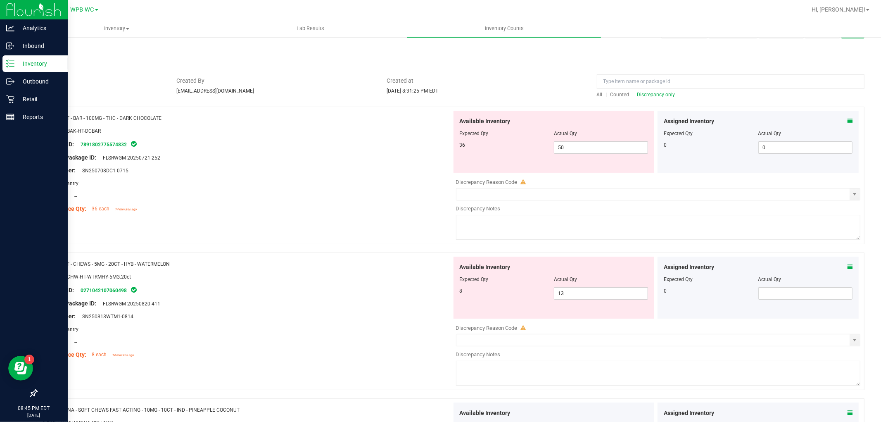
scroll to position [0, 0]
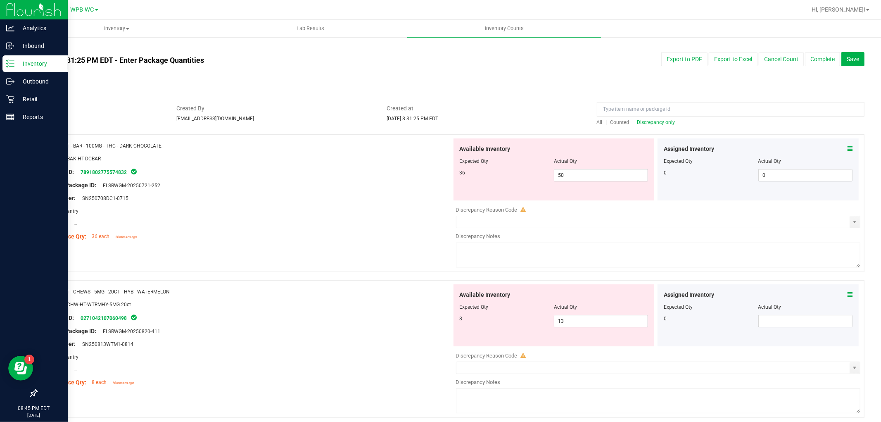
click at [651, 120] on span "Discrepancy only" at bounding box center [656, 122] width 38 height 6
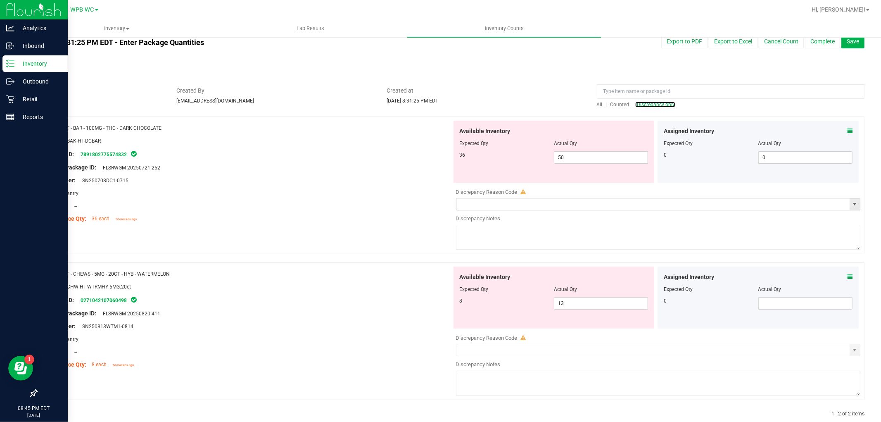
scroll to position [33, 0]
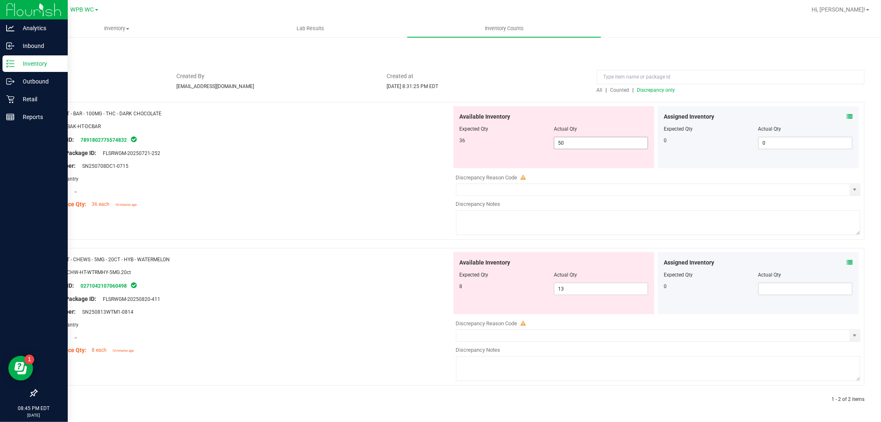
click at [338, 112] on div "Name: HT - BAR - 100MG - THC - DARK CHOCOLATE SKU: EDI-BAK-HT-DCBAR Package ID:…" at bounding box center [450, 171] width 828 height 138
type input "36"
click at [282, 135] on div "Name: HT - BAR - 100MG - THC - DARK CHOCOLATE SKU: EDI-BAK-HT-DCBAR Package ID:…" at bounding box center [247, 158] width 409 height 105
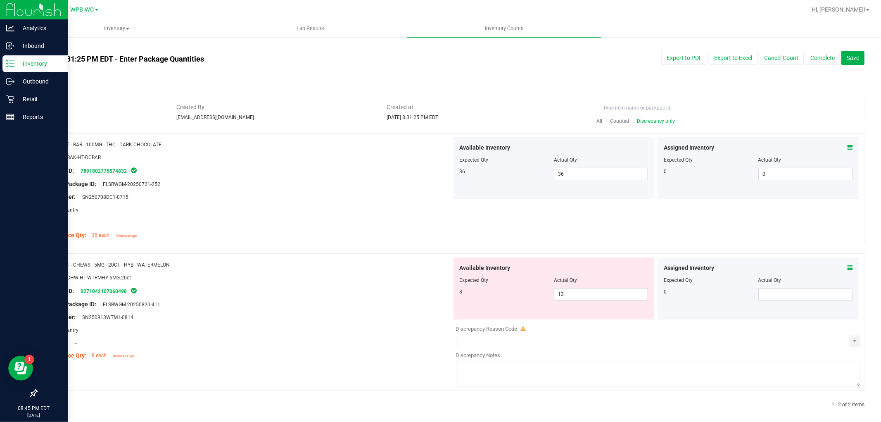
scroll to position [0, 0]
drag, startPoint x: 562, startPoint y: 297, endPoint x: 495, endPoint y: 297, distance: 66.9
click at [499, 297] on div "8 13 13" at bounding box center [554, 295] width 189 height 12
type input "8"
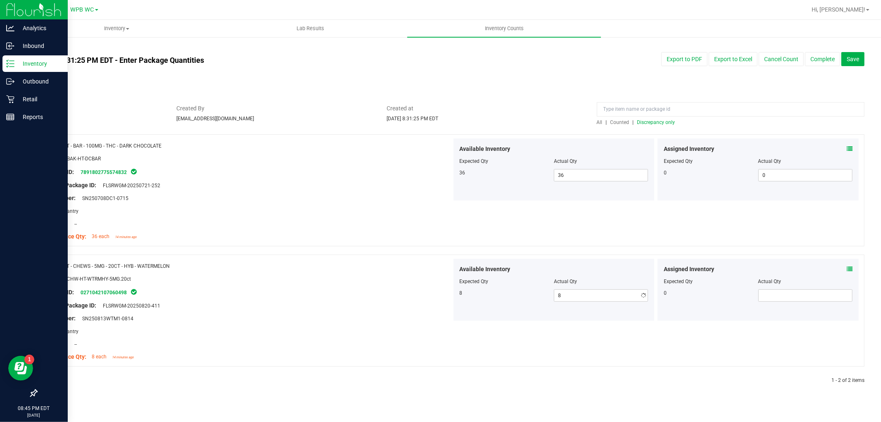
click at [400, 291] on div "Package ID: 0271042107060498" at bounding box center [247, 292] width 409 height 10
click at [654, 122] on span "Discrepancy only" at bounding box center [656, 122] width 38 height 6
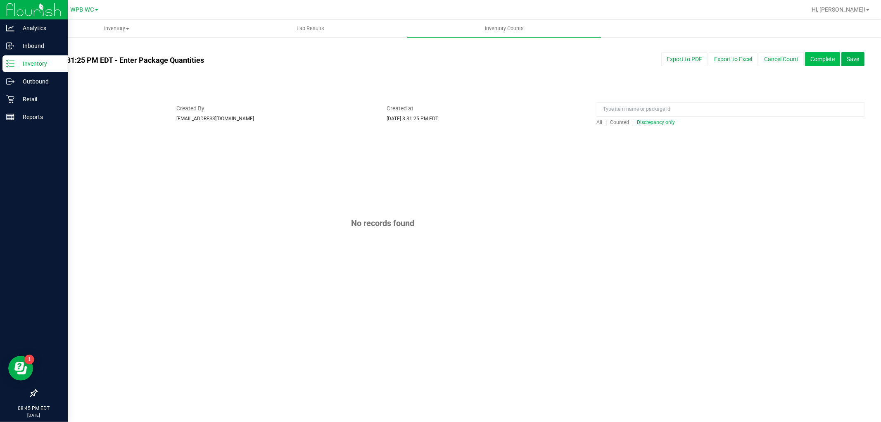
click at [824, 63] on button "Complete" at bounding box center [822, 59] width 35 height 14
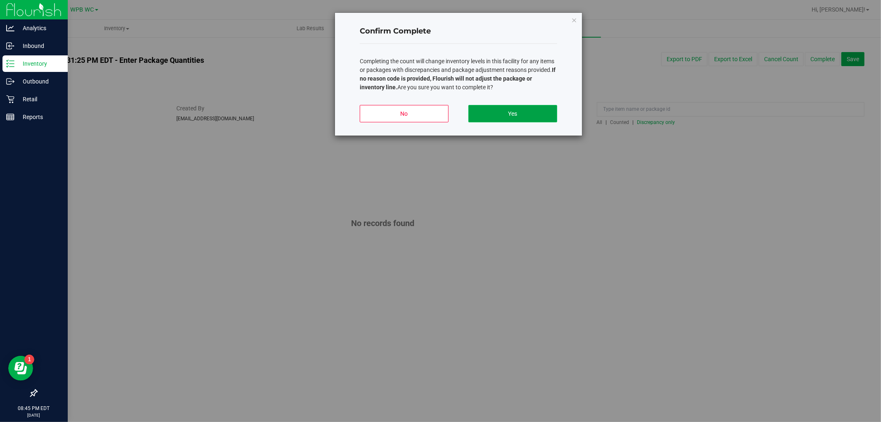
click at [539, 116] on button "Yes" at bounding box center [512, 113] width 89 height 17
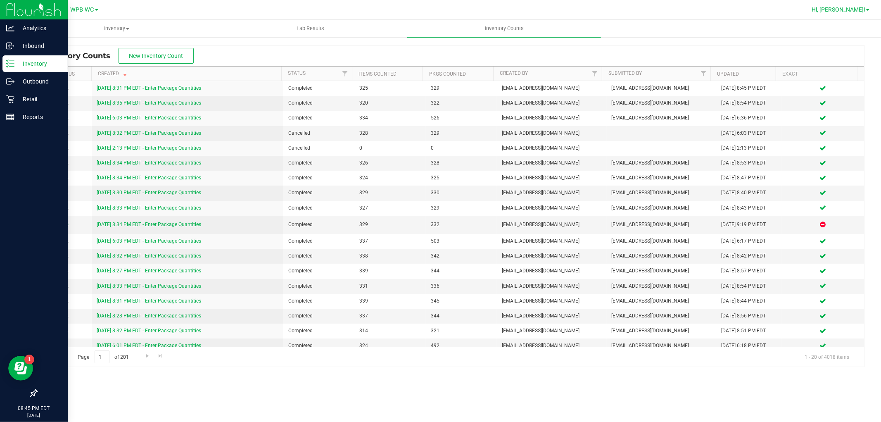
click at [865, 7] on span "Hi, [PERSON_NAME]!" at bounding box center [839, 9] width 54 height 7
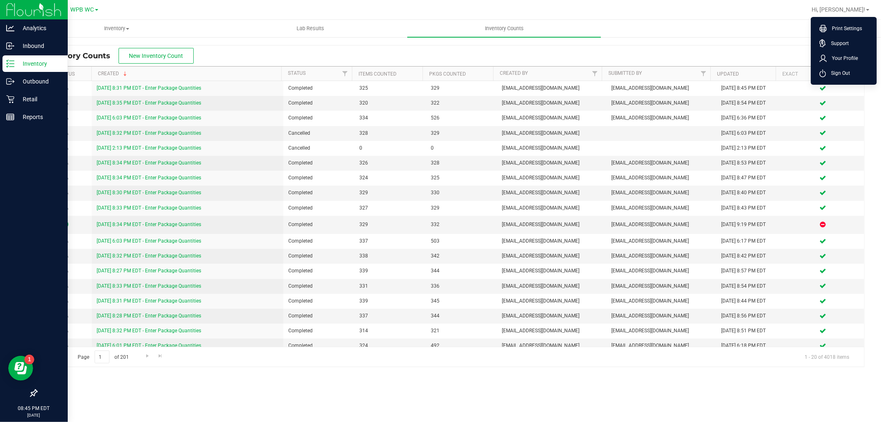
drag, startPoint x: 834, startPoint y: 68, endPoint x: 832, endPoint y: 75, distance: 6.8
click at [834, 69] on li "Sign Out" at bounding box center [844, 73] width 62 height 15
